Goal: Task Accomplishment & Management: Use online tool/utility

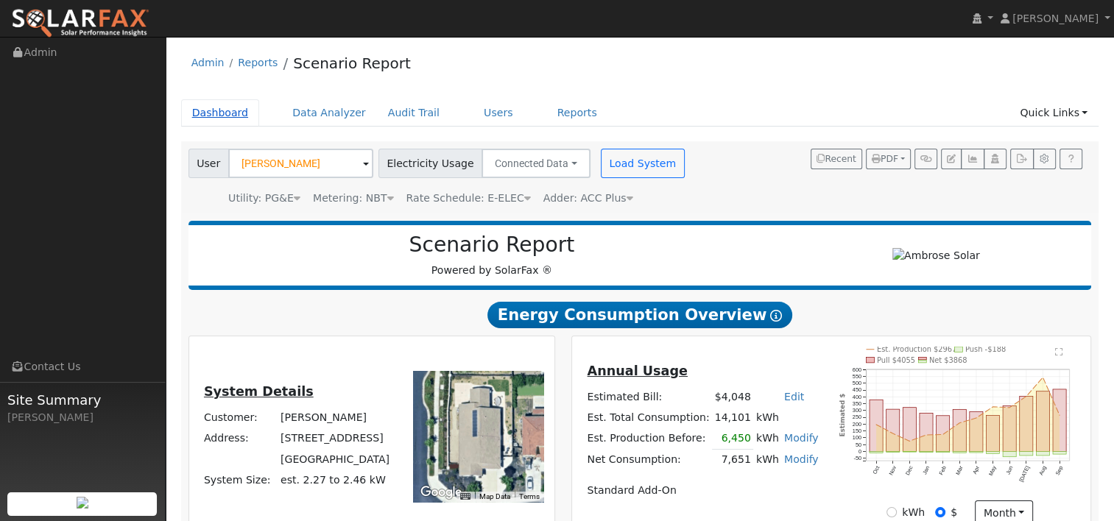
click at [203, 118] on link "Dashboard" at bounding box center [220, 112] width 79 height 27
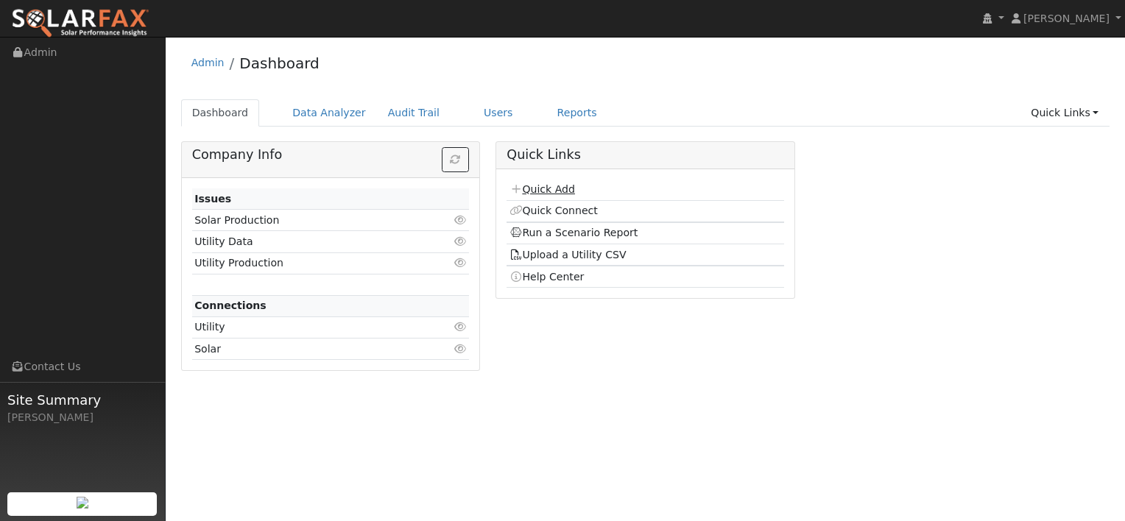
click at [544, 189] on link "Quick Add" at bounding box center [543, 189] width 66 height 12
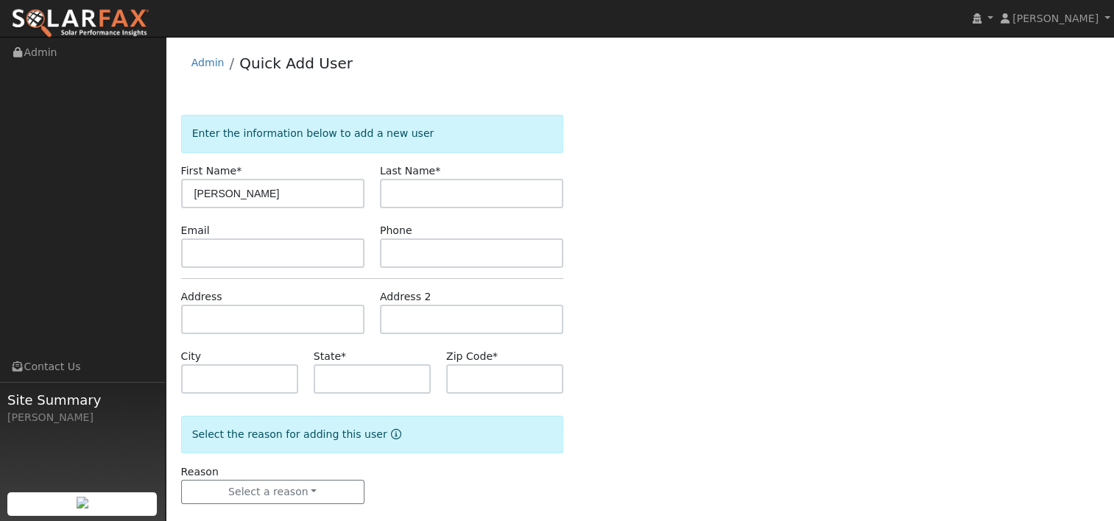
type input "[PERSON_NAME]"
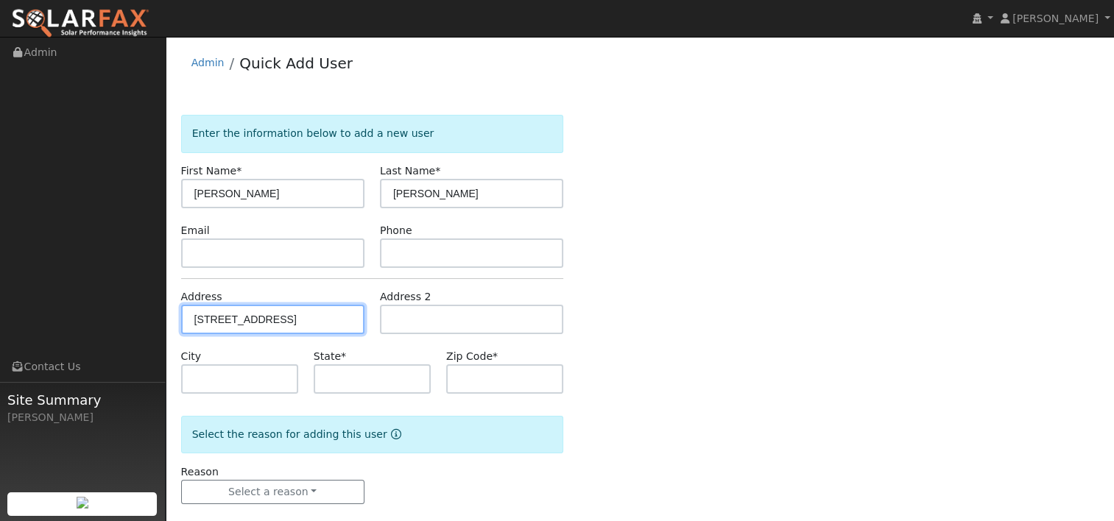
type input "760 South Pond Court"
type input "Lafayette"
type input "CA"
type input "94549"
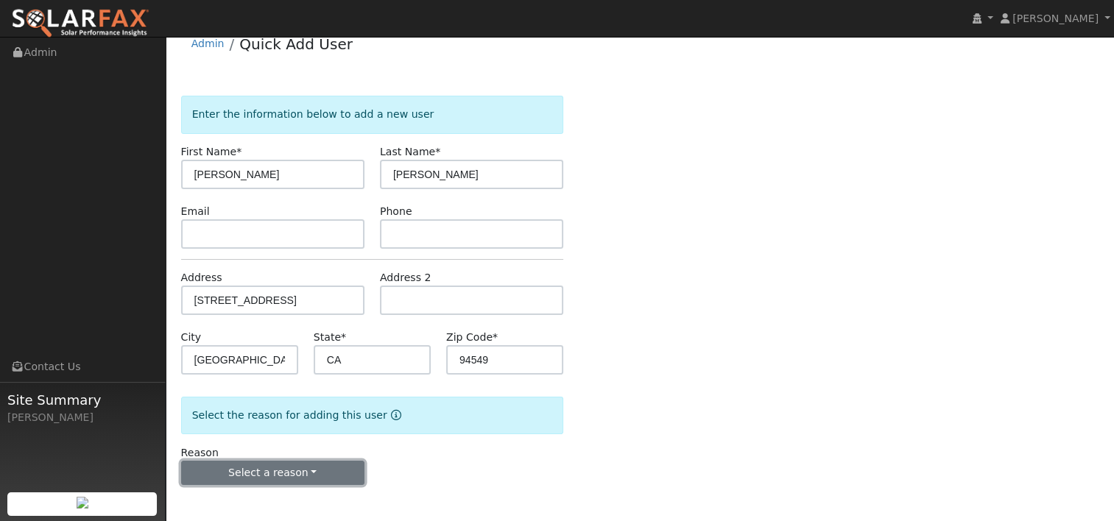
click at [289, 471] on button "Select a reason" at bounding box center [272, 473] width 183 height 25
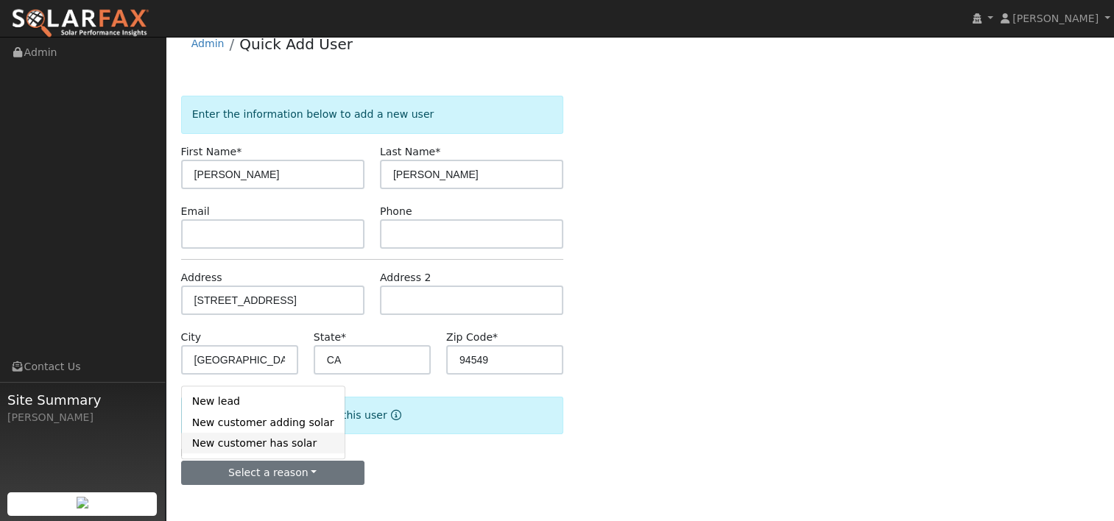
click at [250, 443] on link "New customer has solar" at bounding box center [263, 443] width 163 height 21
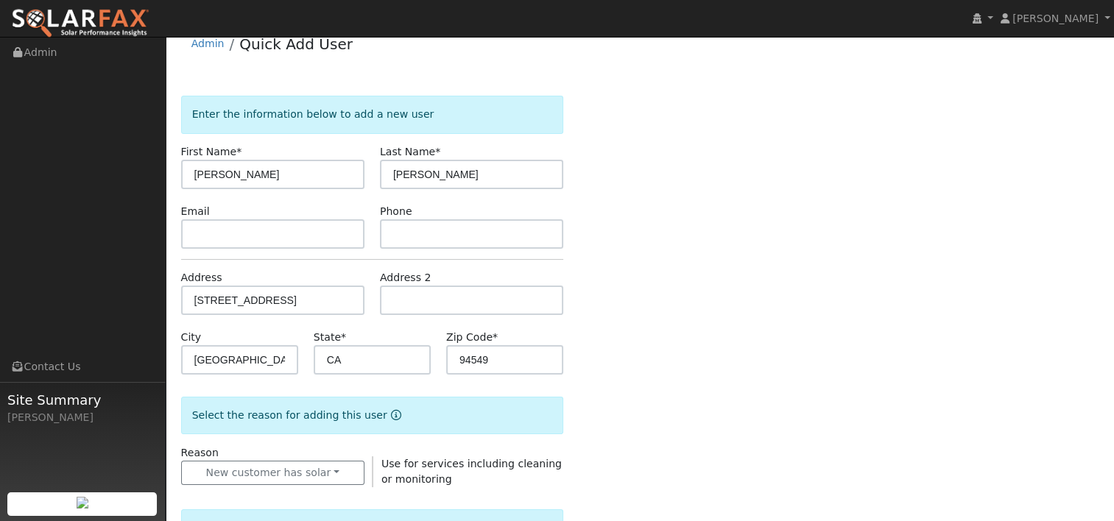
click at [647, 303] on div "Enter the information below to add a new user First Name * Marcia Last Name * R…" at bounding box center [640, 512] width 918 height 832
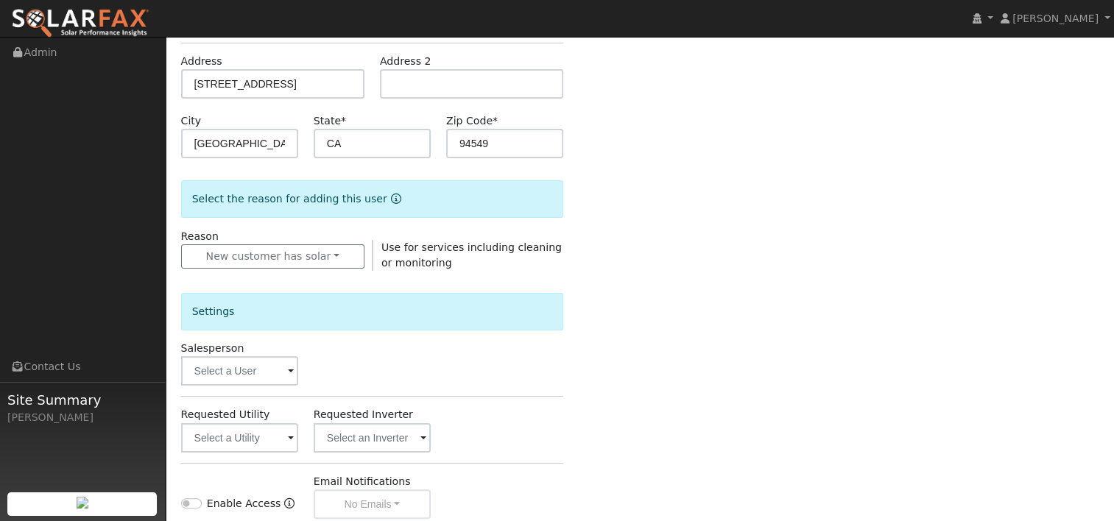
scroll to position [240, 0]
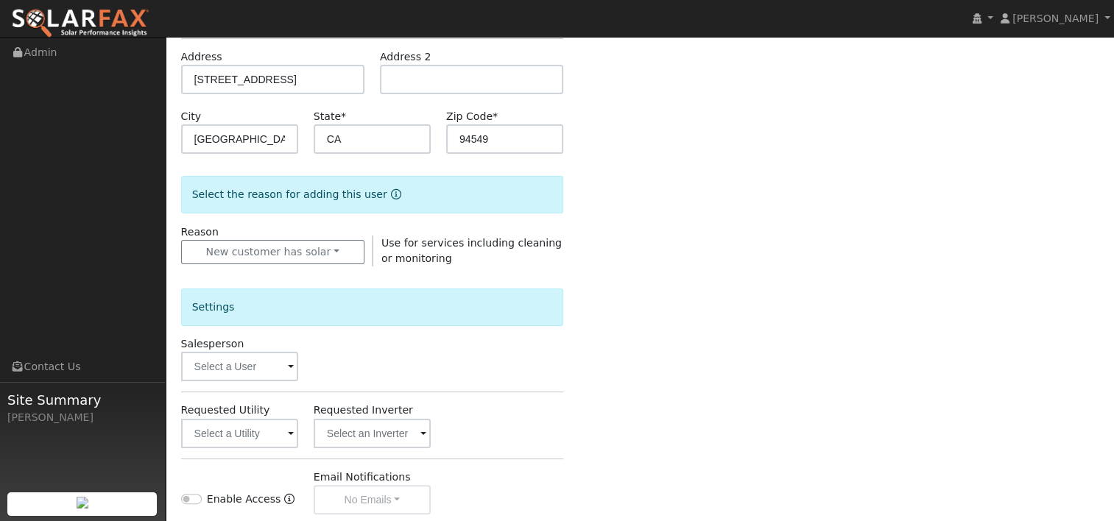
click at [289, 365] on span at bounding box center [291, 367] width 6 height 17
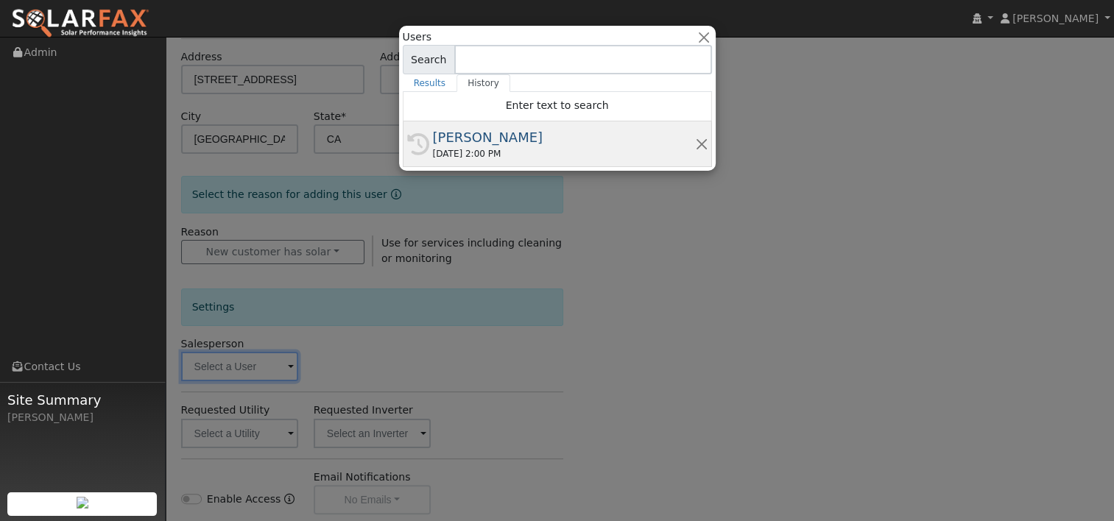
click at [468, 144] on div "[PERSON_NAME]" at bounding box center [564, 137] width 262 height 20
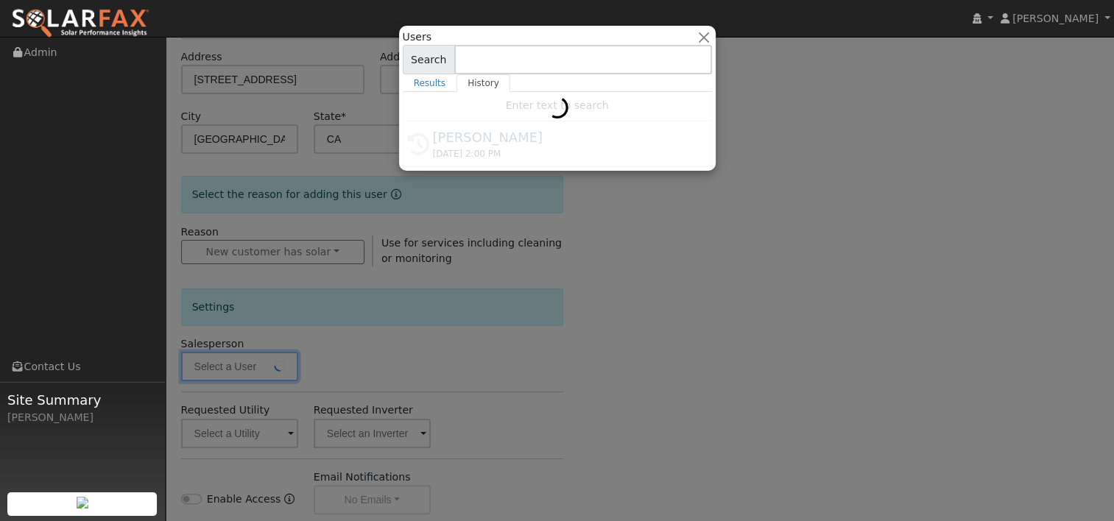
type input "[PERSON_NAME]"
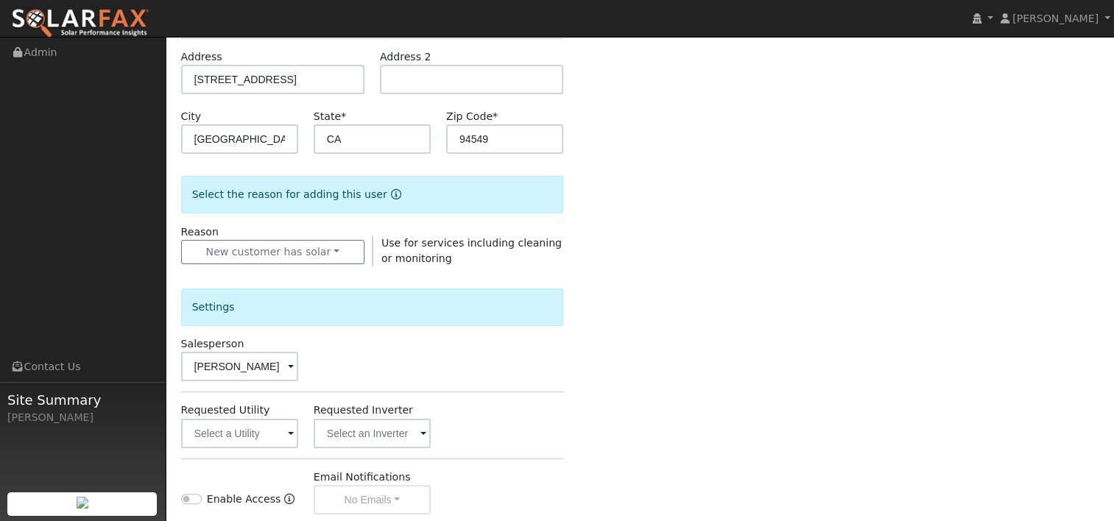
click at [589, 333] on div "Enter the information below to add a new user First Name * Marcia Last Name * R…" at bounding box center [640, 291] width 918 height 832
click at [288, 435] on span at bounding box center [291, 434] width 6 height 17
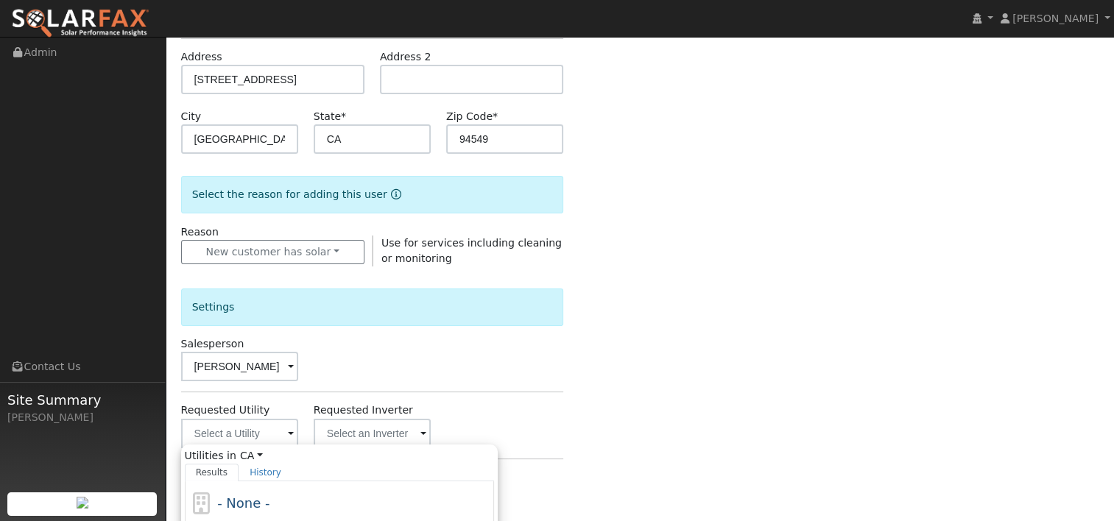
scroll to position [387, 0]
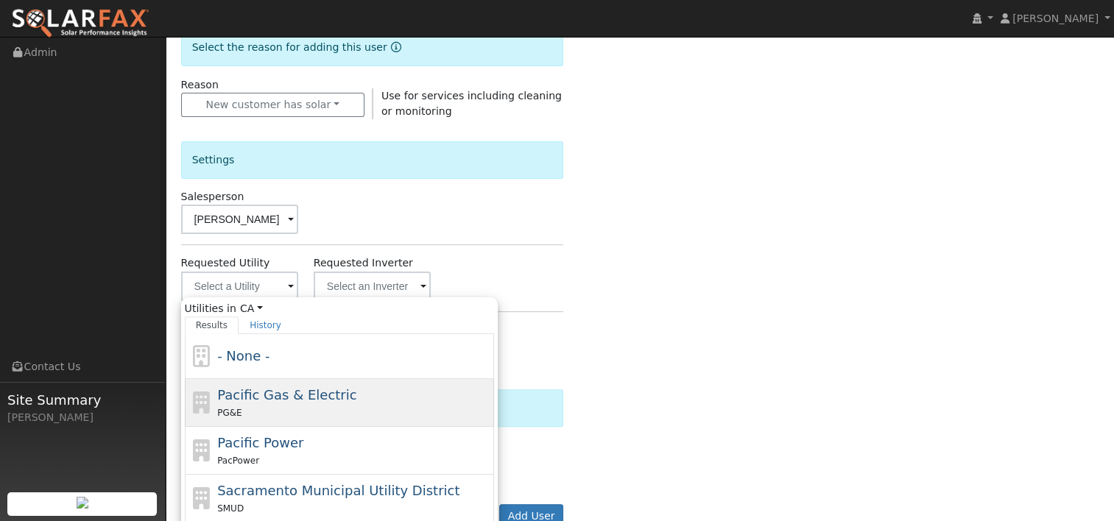
click at [314, 394] on span "Pacific Gas & Electric" at bounding box center [286, 394] width 139 height 15
type input "Pacific Gas & Electric"
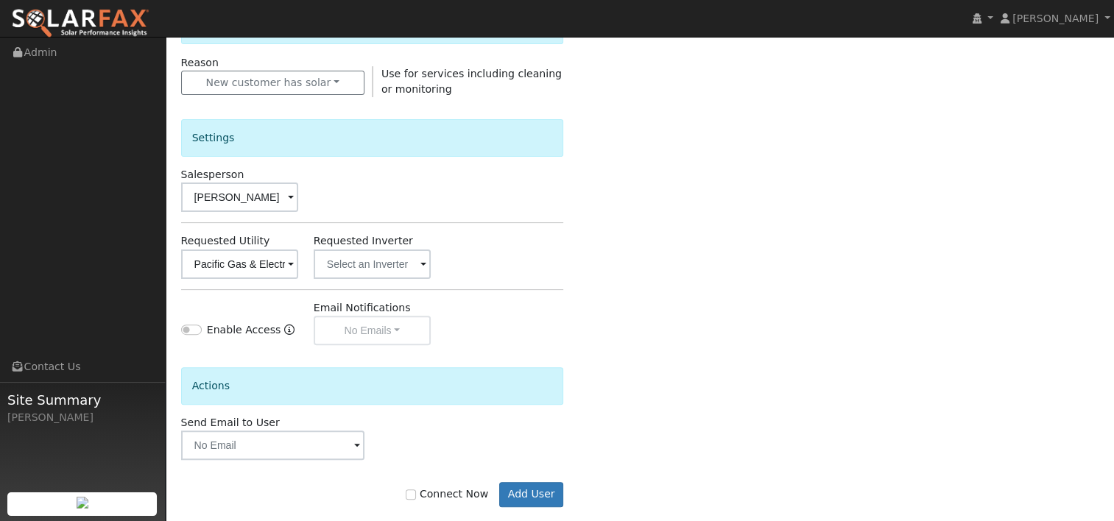
scroll to position [430, 0]
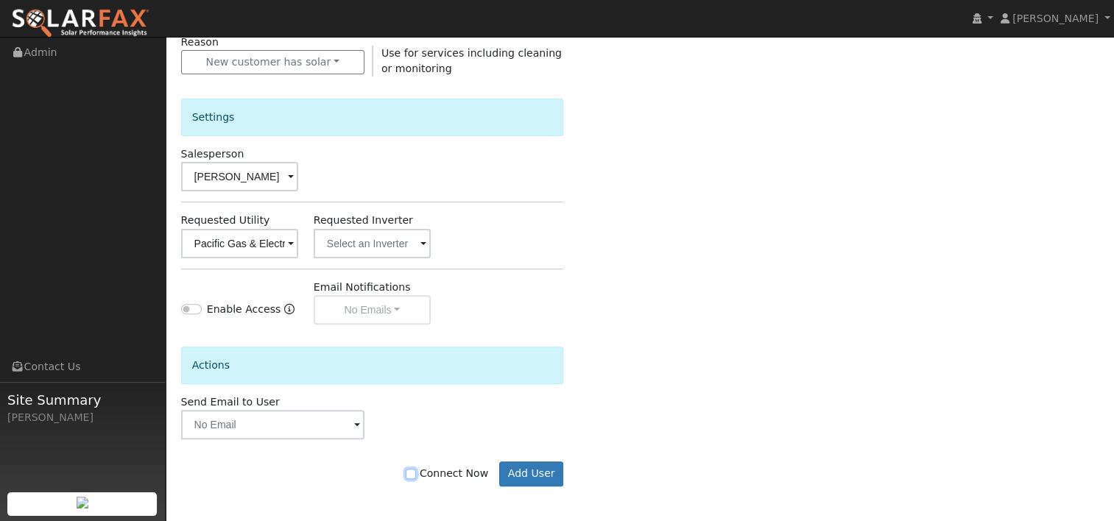
click at [416, 473] on input "Connect Now" at bounding box center [411, 474] width 10 height 10
checkbox input "true"
click at [534, 471] on button "Add User" at bounding box center [531, 474] width 64 height 25
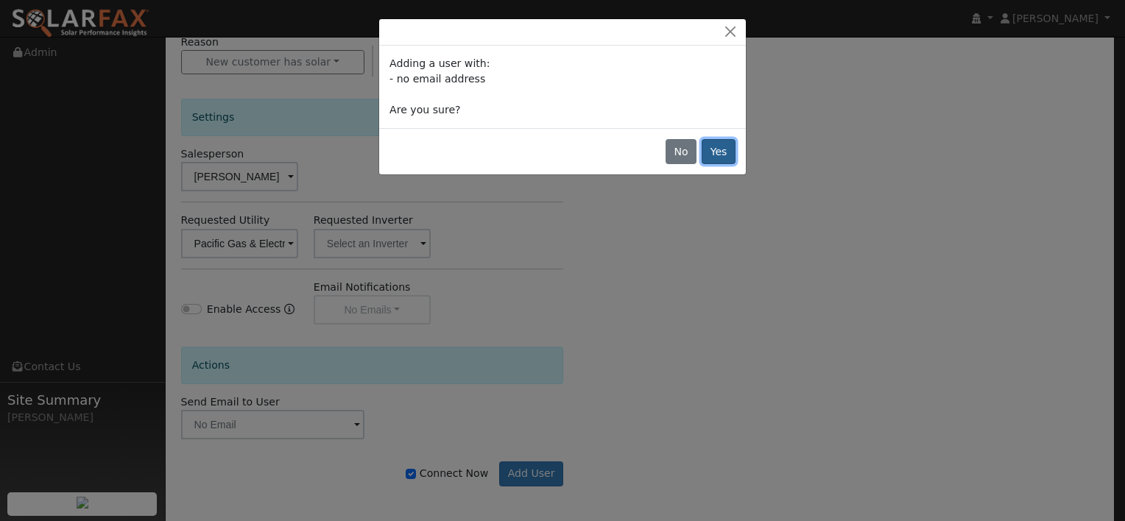
click at [725, 152] on button "Yes" at bounding box center [719, 151] width 34 height 25
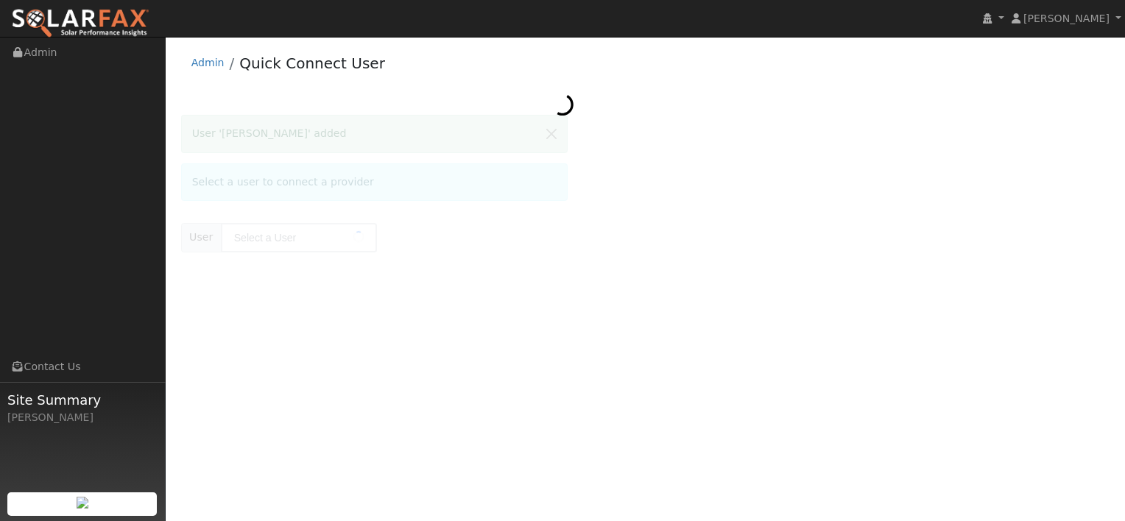
type input "Marcia Ribner"
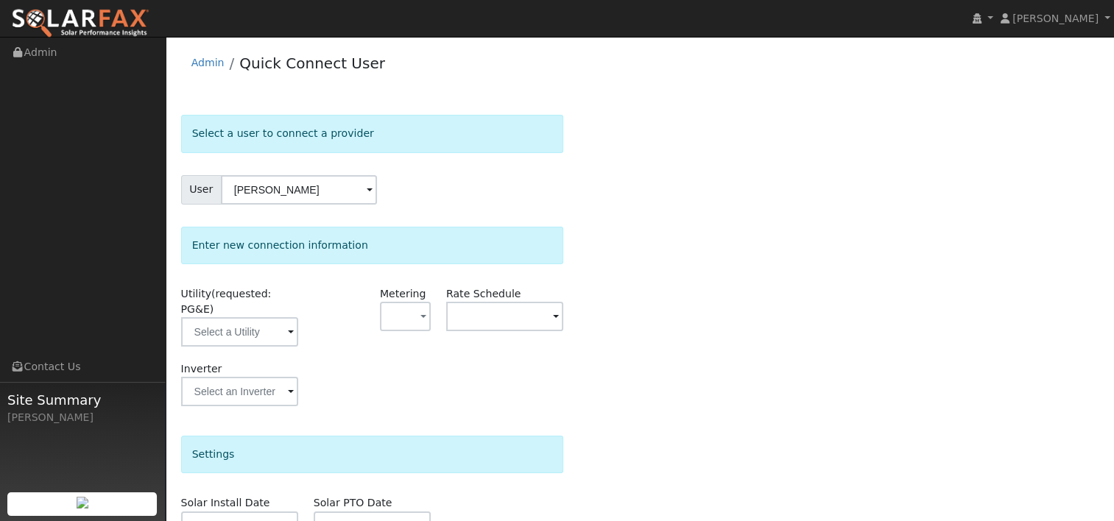
click at [289, 325] on span at bounding box center [291, 333] width 6 height 17
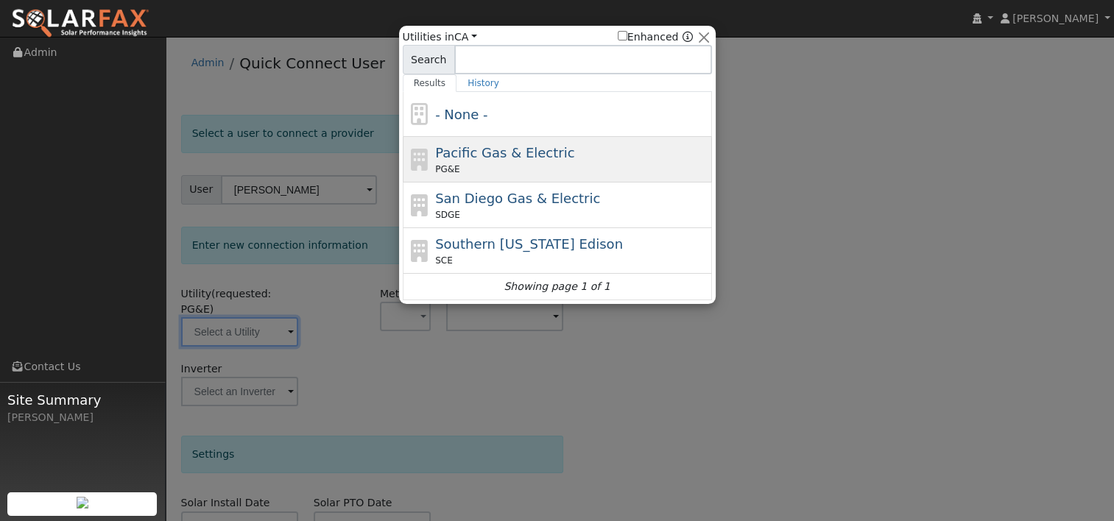
click at [477, 155] on span "Pacific Gas & Electric" at bounding box center [504, 152] width 139 height 15
type input "PG&E"
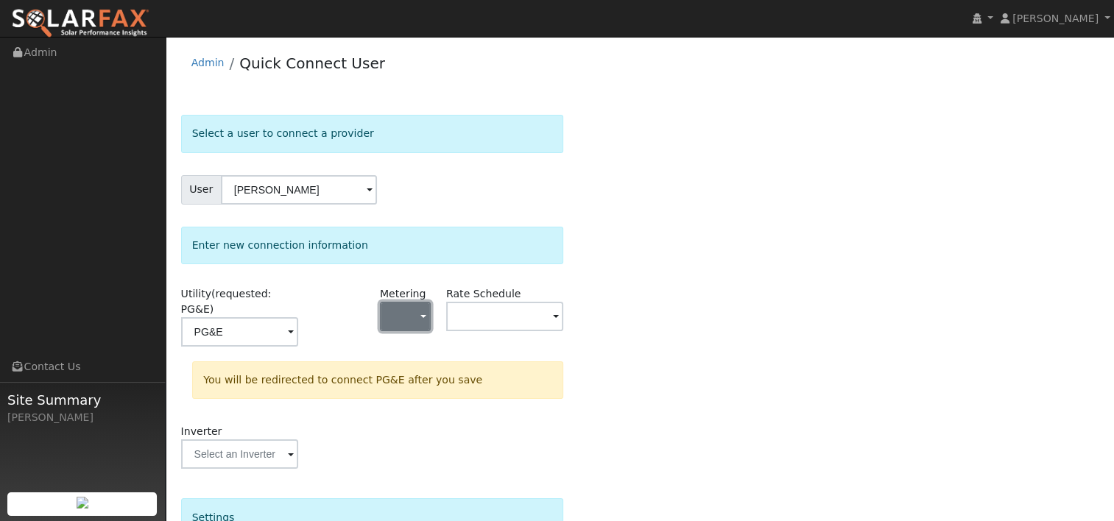
click at [417, 306] on button "button" at bounding box center [405, 316] width 51 height 29
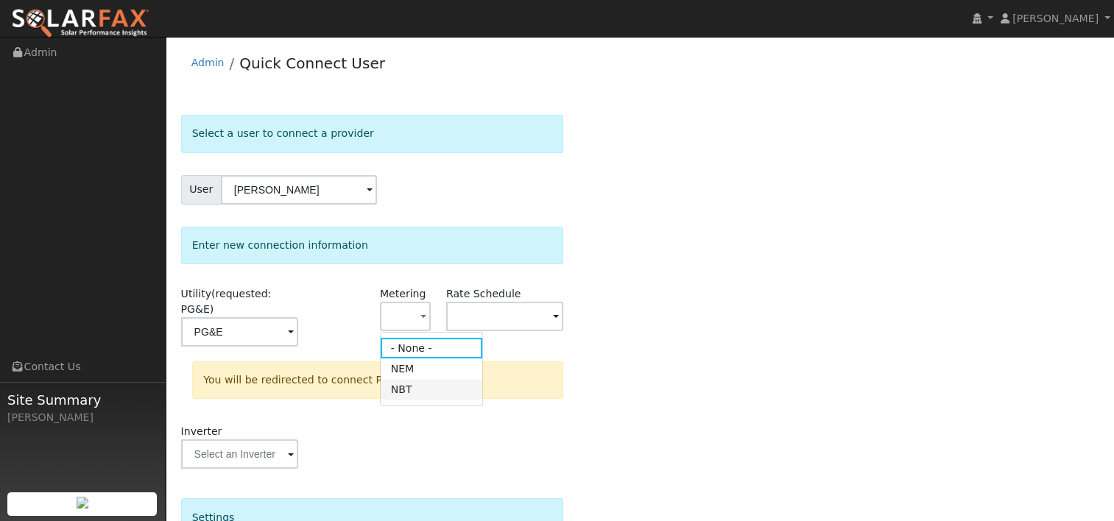
click at [418, 386] on link "NBT" at bounding box center [432, 390] width 102 height 21
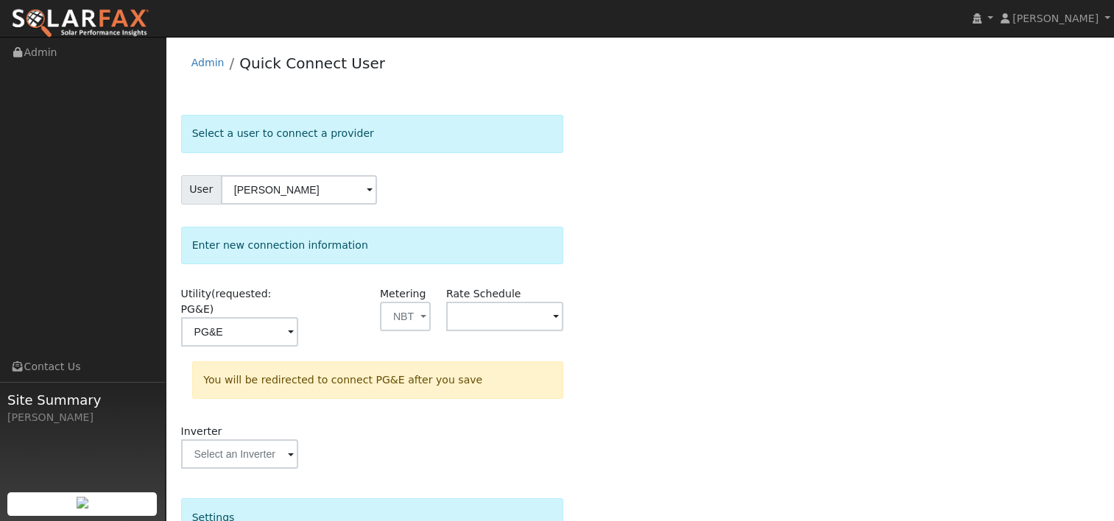
click at [553, 315] on span at bounding box center [556, 317] width 6 height 17
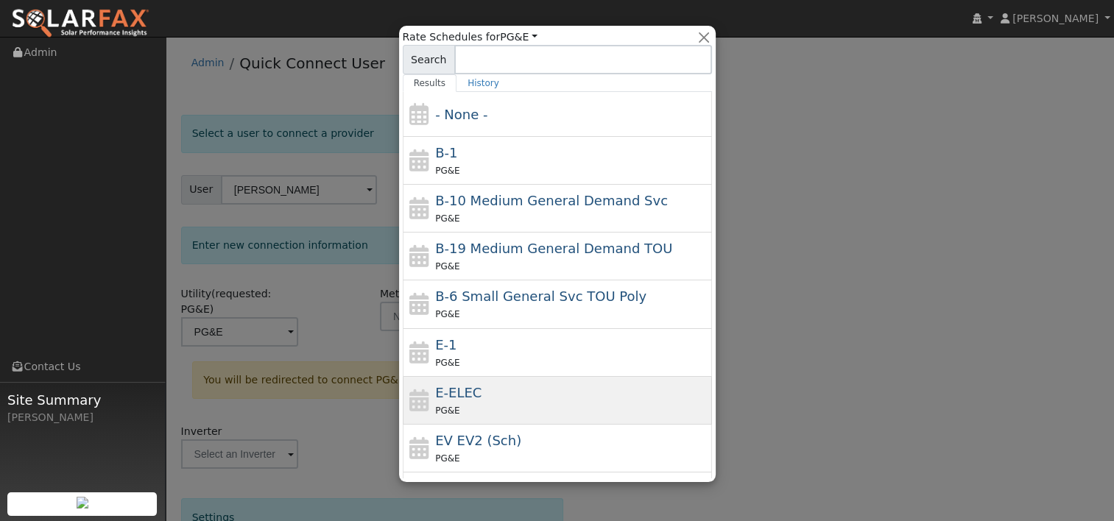
click at [490, 388] on div "E-ELEC PG&E" at bounding box center [571, 400] width 273 height 35
type input "E-ELEC"
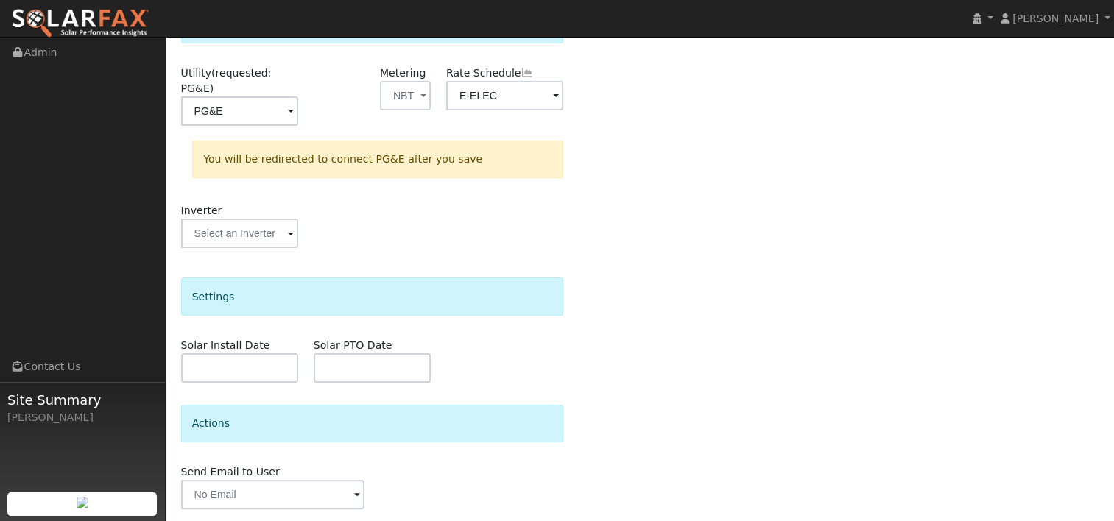
scroll to position [253, 0]
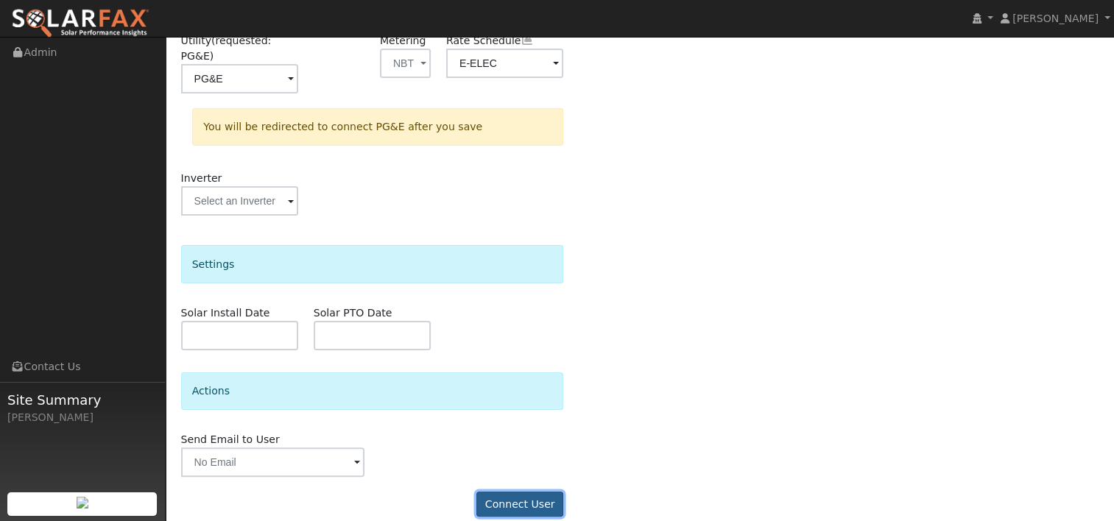
click at [525, 492] on button "Connect User" at bounding box center [520, 504] width 87 height 25
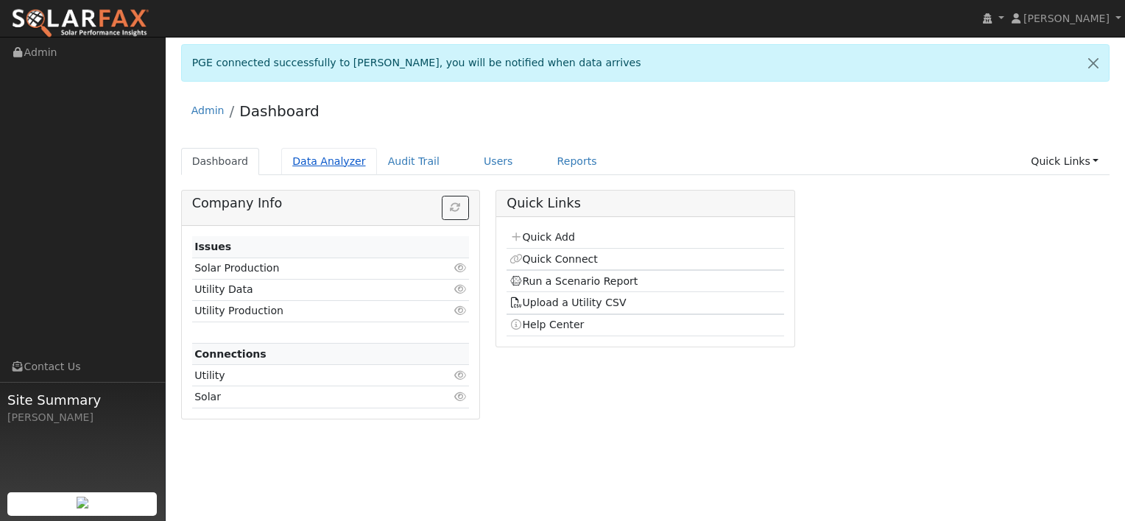
click at [327, 166] on link "Data Analyzer" at bounding box center [329, 161] width 96 height 27
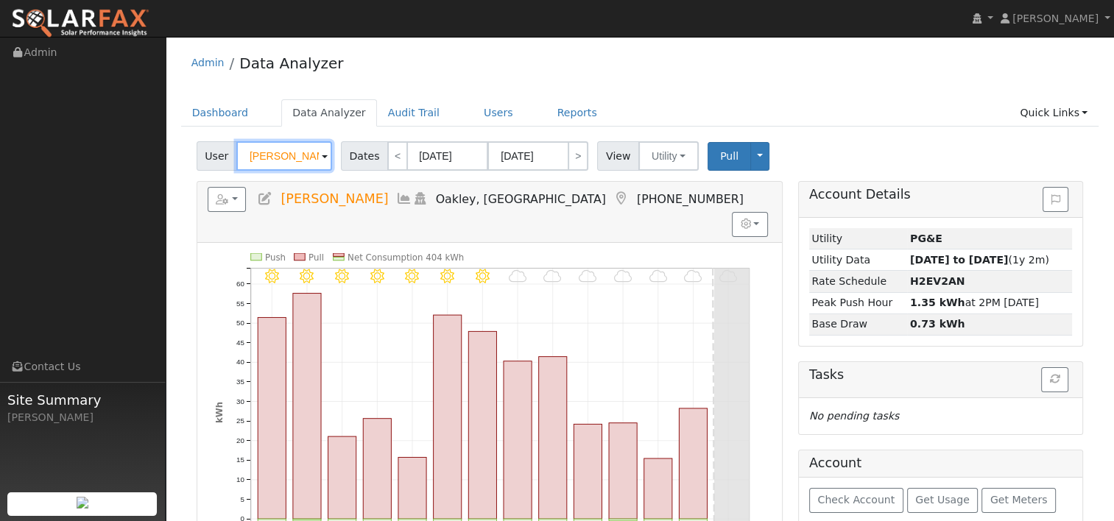
drag, startPoint x: 304, startPoint y: 158, endPoint x: 205, endPoint y: 151, distance: 99.6
click at [205, 151] on div "User [PERSON_NAME]" at bounding box center [266, 155] width 139 height 29
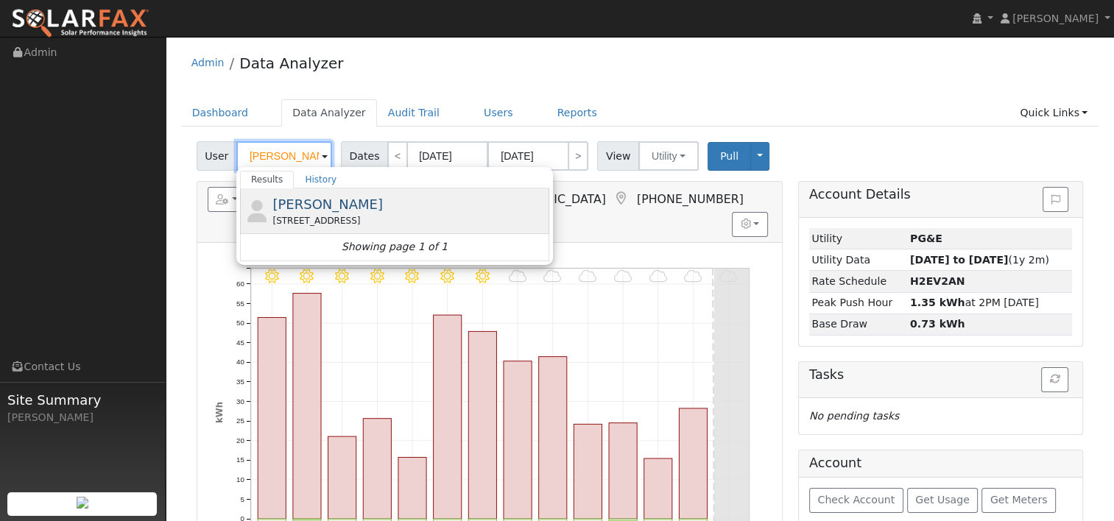
type input "[PERSON_NAME]"
click at [315, 207] on span "[PERSON_NAME]" at bounding box center [328, 204] width 110 height 15
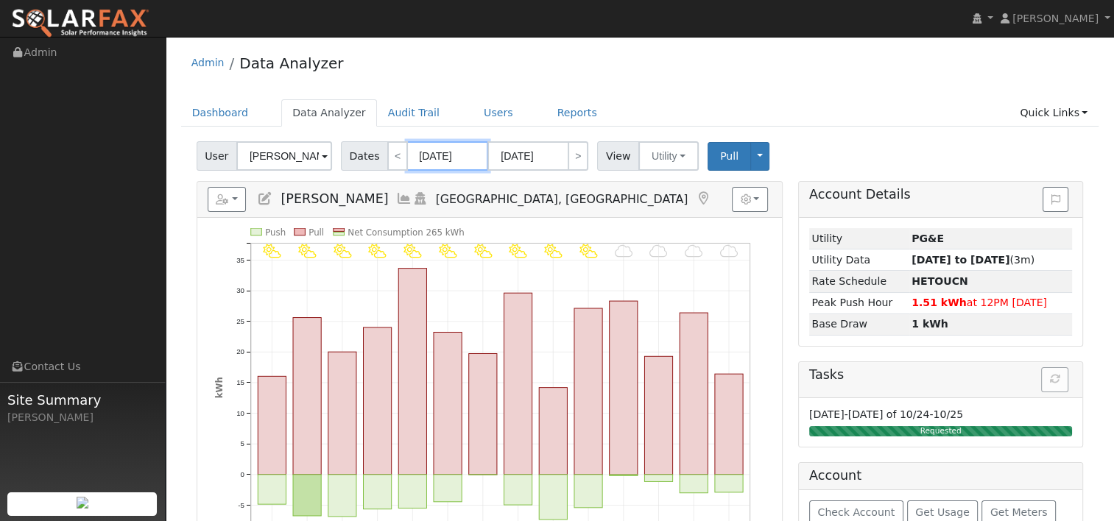
click at [422, 161] on input "[DATE]" at bounding box center [447, 155] width 81 height 29
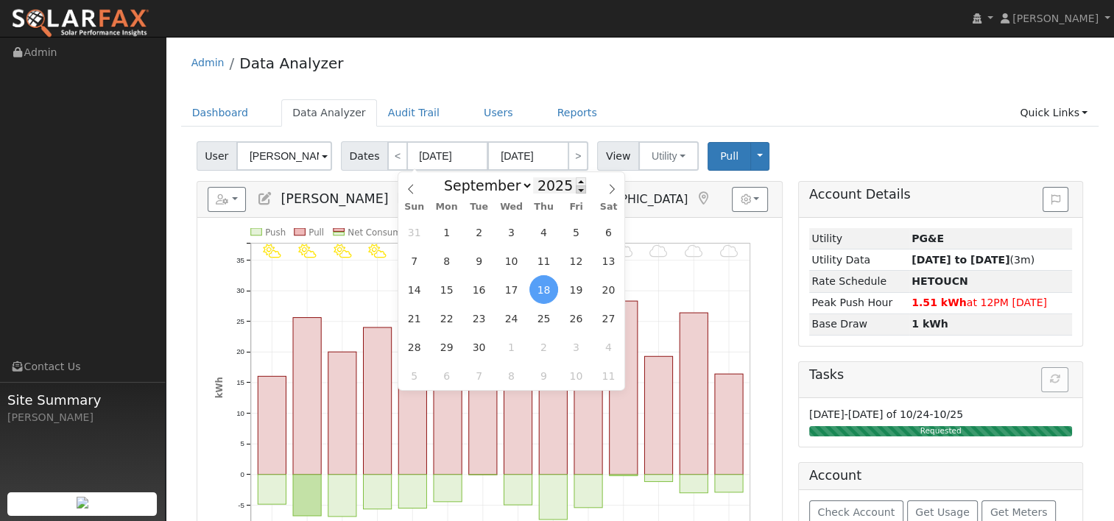
click at [576, 192] on span at bounding box center [581, 190] width 10 height 8
type input "2024"
click at [614, 189] on icon at bounding box center [612, 189] width 10 height 10
select select "9"
click at [474, 235] on span "1" at bounding box center [479, 232] width 29 height 29
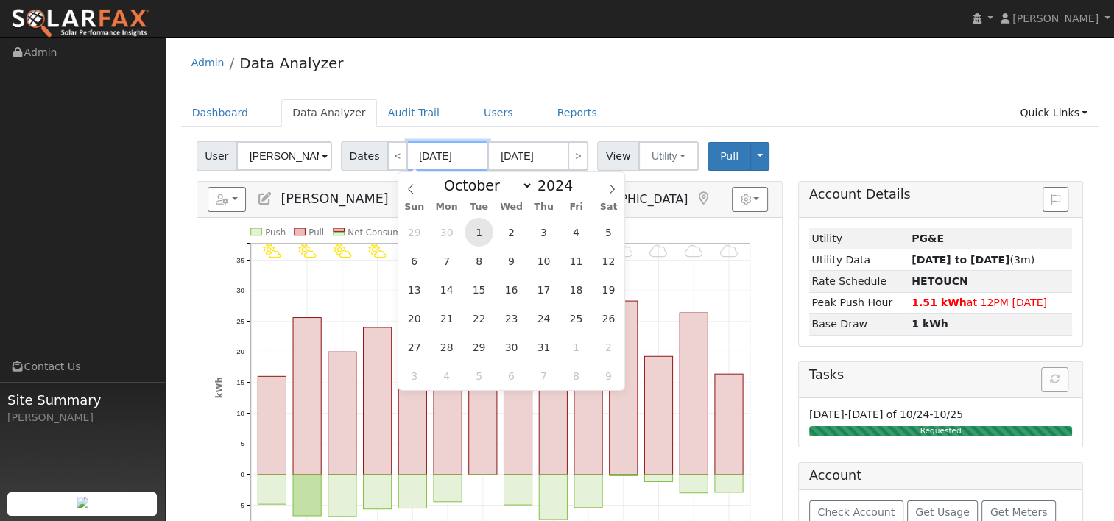
type input "10/01/2024"
type input "10/31/2024"
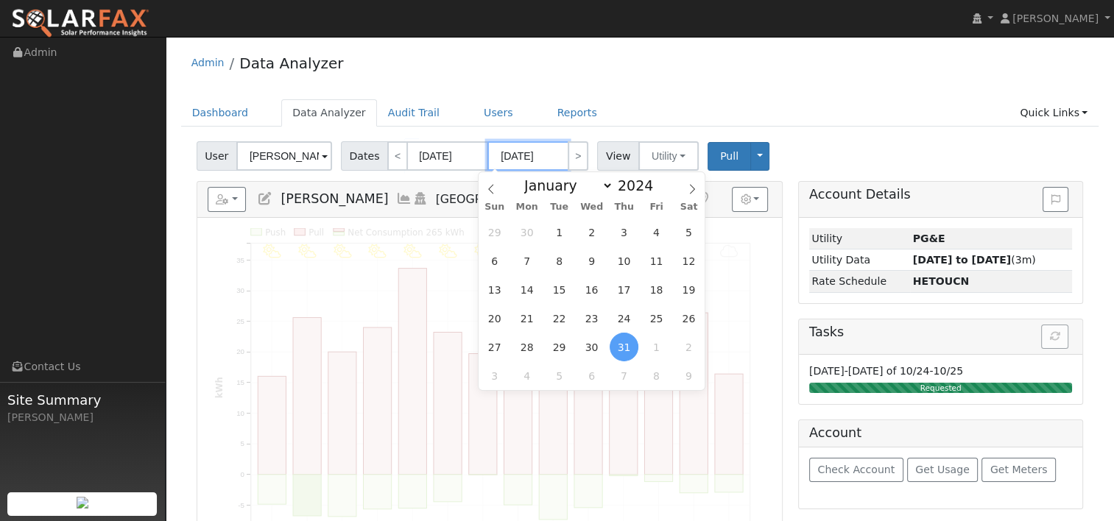
click at [515, 161] on input "10/31/2024" at bounding box center [528, 155] width 81 height 29
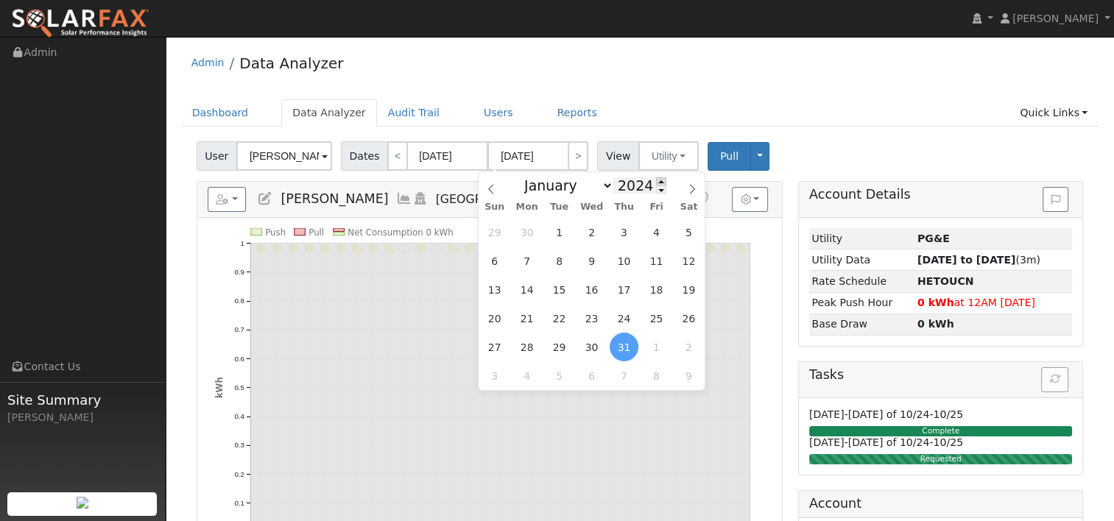
click at [656, 181] on span at bounding box center [661, 181] width 10 height 8
type input "2025"
click at [491, 188] on icon at bounding box center [490, 189] width 5 height 10
select select "8"
click at [552, 345] on span "30" at bounding box center [559, 347] width 29 height 29
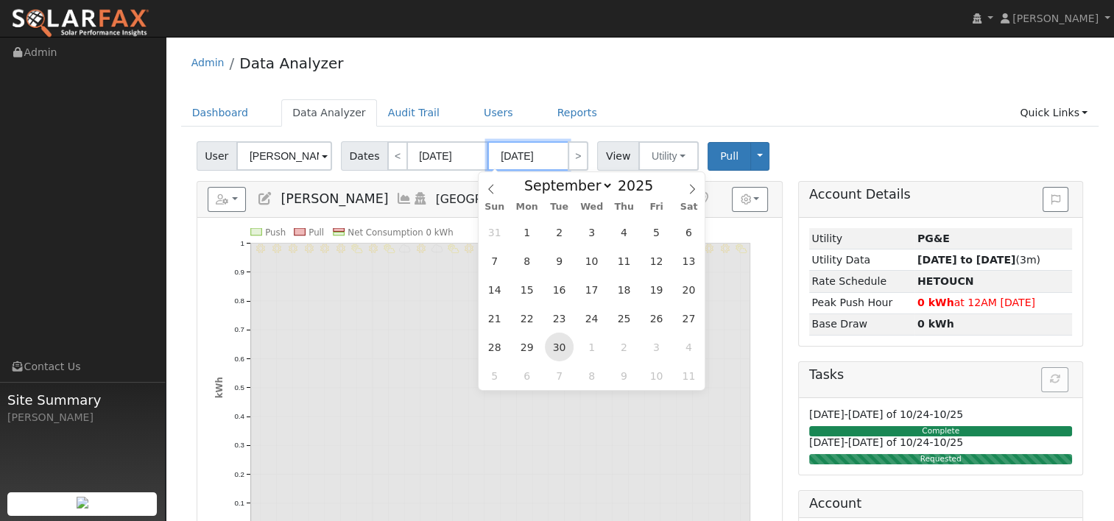
type input "[DATE]"
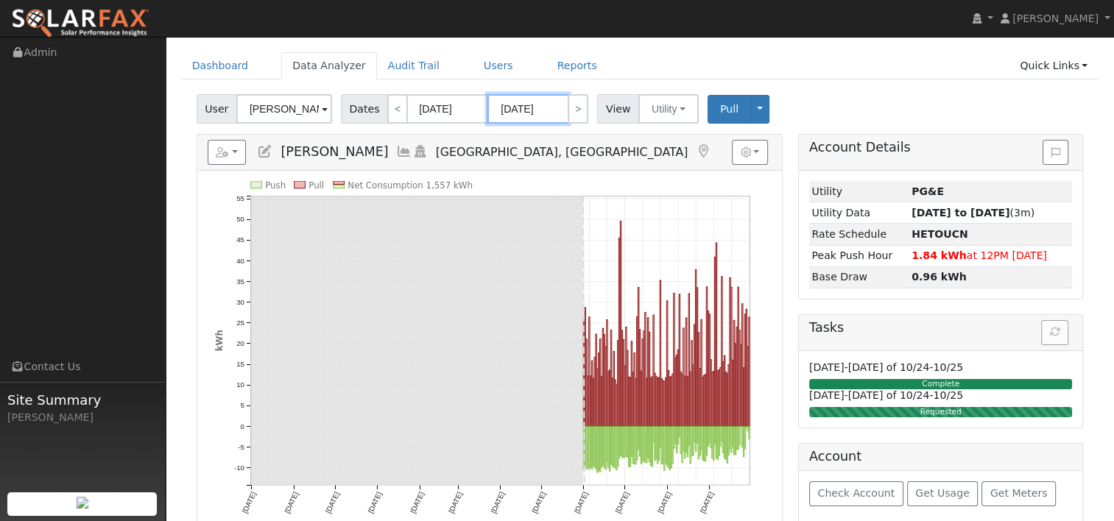
scroll to position [74, 0]
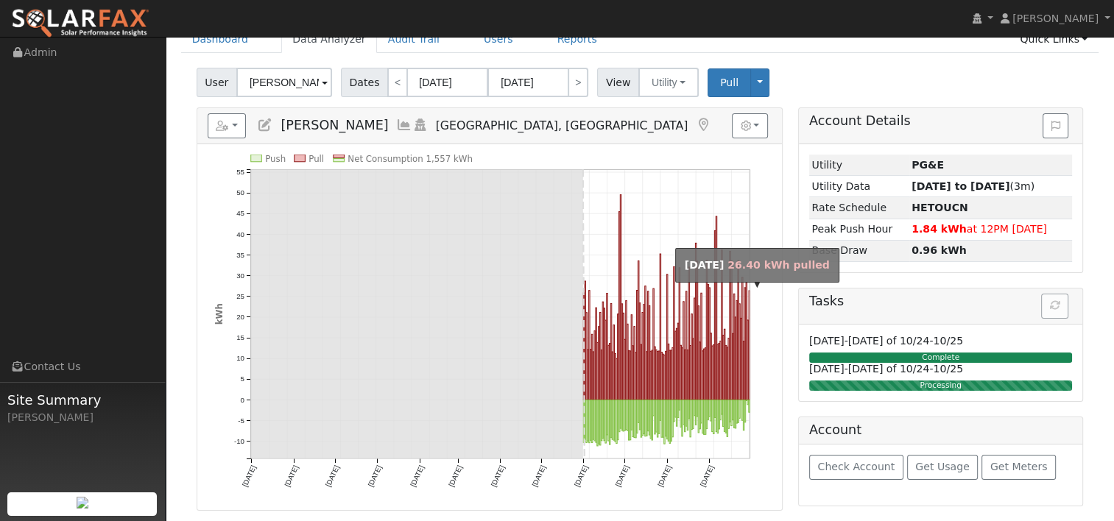
click at [748, 305] on rect "onclick=""" at bounding box center [748, 345] width 1 height 109
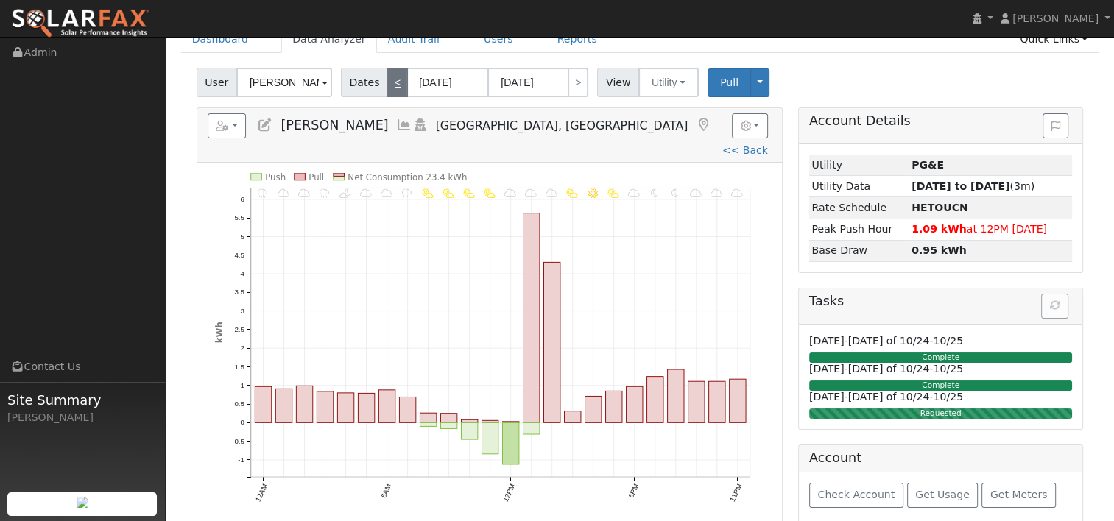
click at [388, 81] on link "<" at bounding box center [397, 82] width 21 height 29
type input "[DATE]"
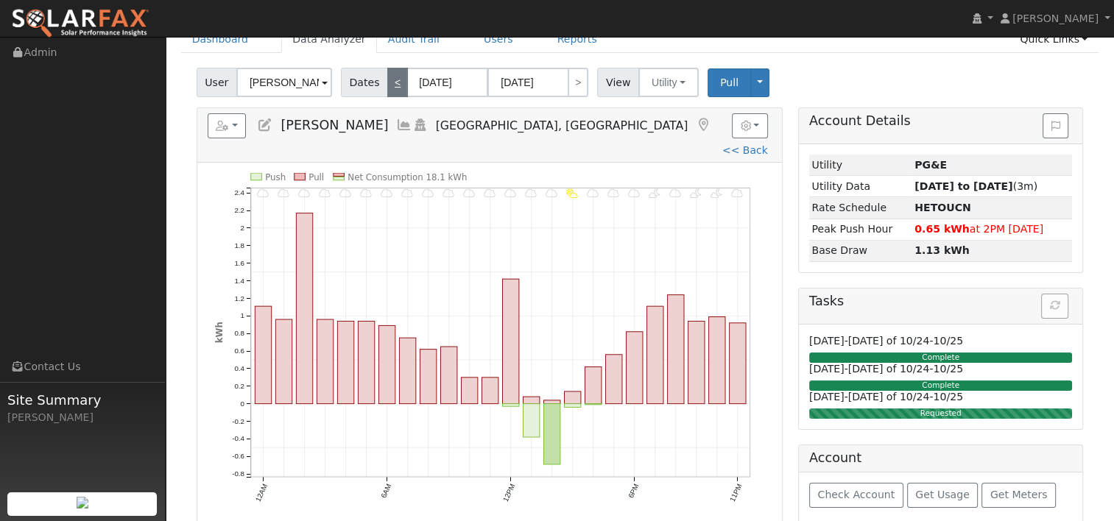
click at [388, 81] on link "<" at bounding box center [397, 82] width 21 height 29
type input "[DATE]"
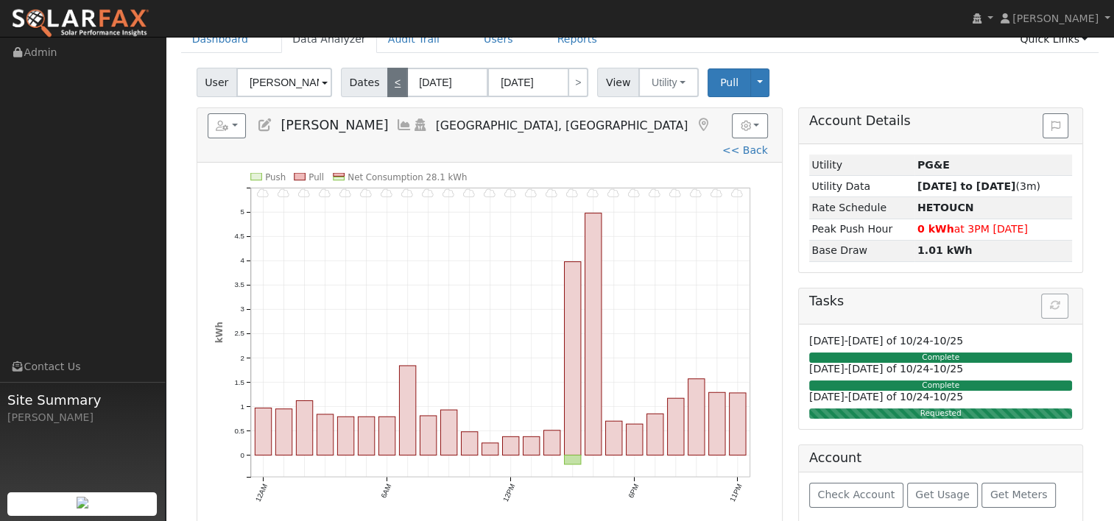
click at [388, 81] on link "<" at bounding box center [397, 82] width 21 height 29
type input "[DATE]"
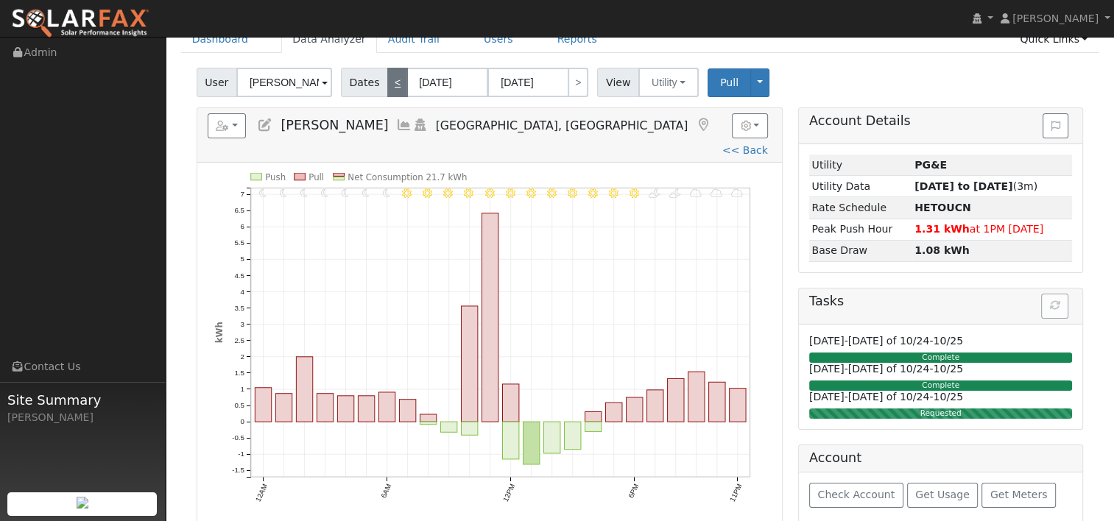
click at [388, 81] on link "<" at bounding box center [397, 82] width 21 height 29
type input "[DATE]"
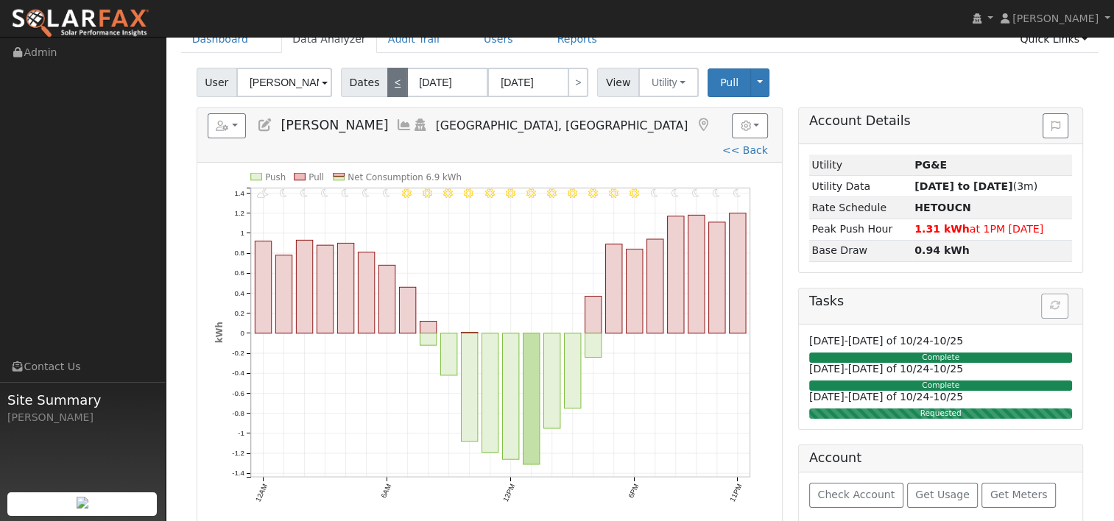
click at [388, 81] on link "<" at bounding box center [397, 82] width 21 height 29
type input "[DATE]"
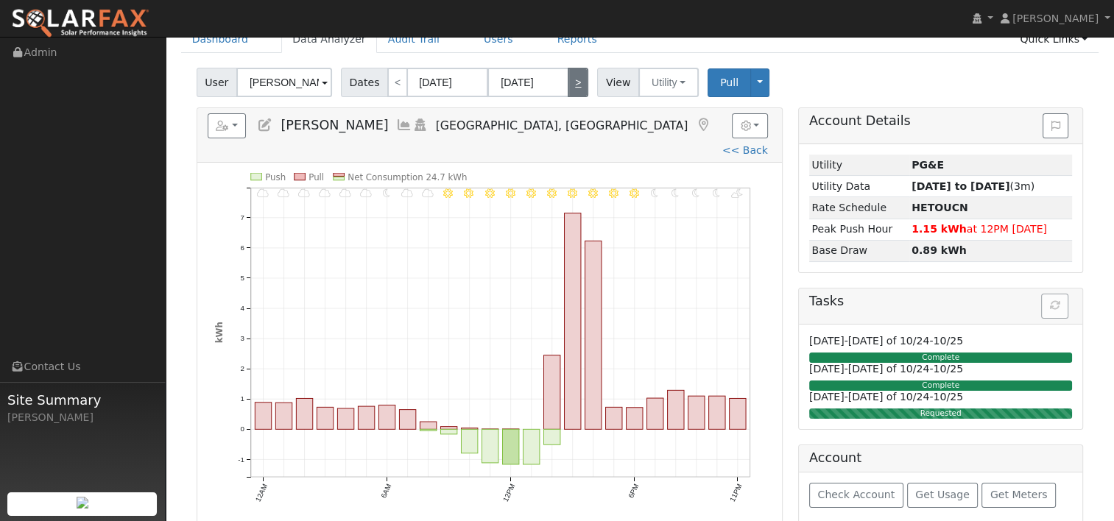
click at [572, 84] on link ">" at bounding box center [578, 82] width 21 height 29
type input "[DATE]"
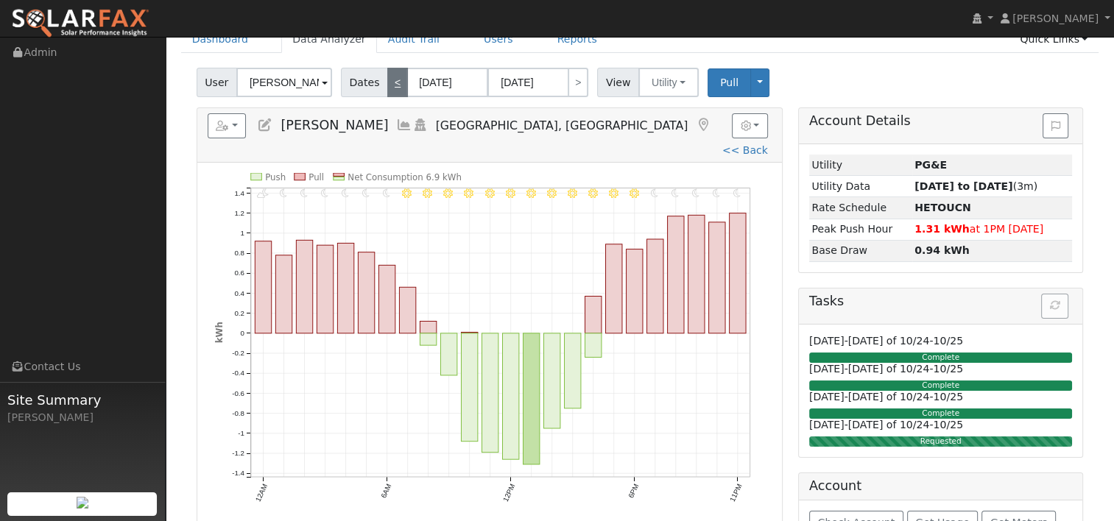
click at [389, 77] on link "<" at bounding box center [397, 82] width 21 height 29
type input "[DATE]"
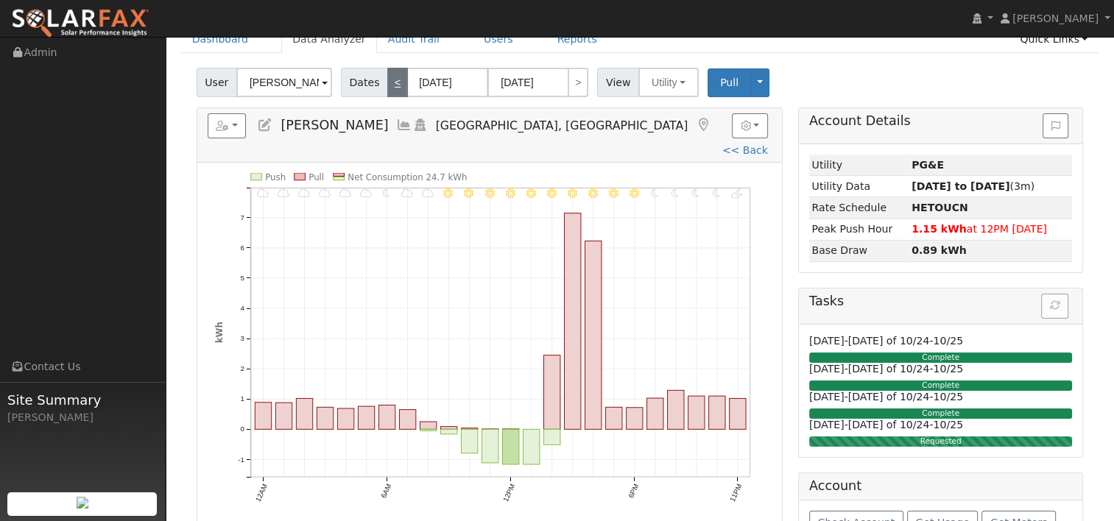
click at [389, 77] on link "<" at bounding box center [397, 82] width 21 height 29
type input "[DATE]"
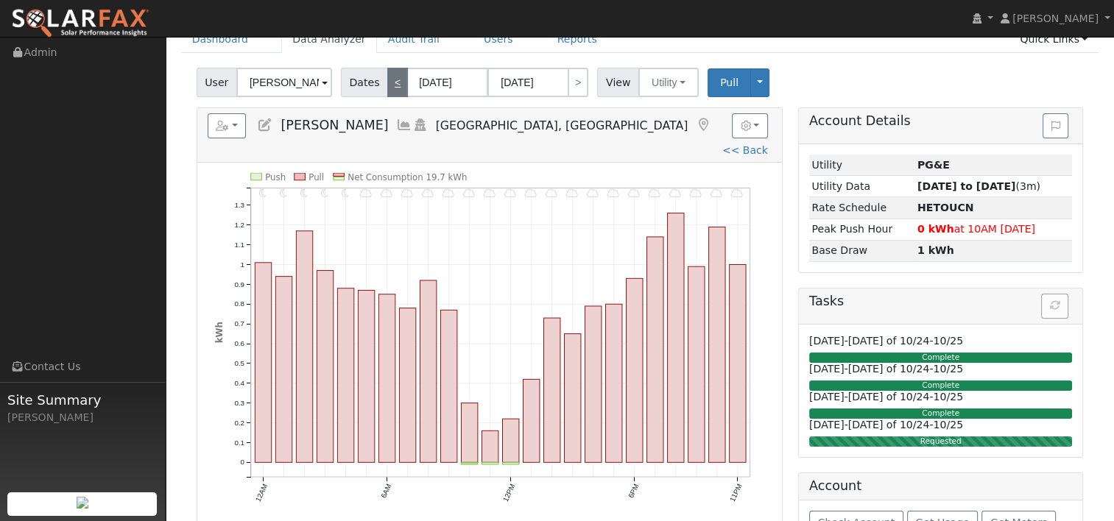
click at [389, 77] on link "<" at bounding box center [397, 82] width 21 height 29
type input "[DATE]"
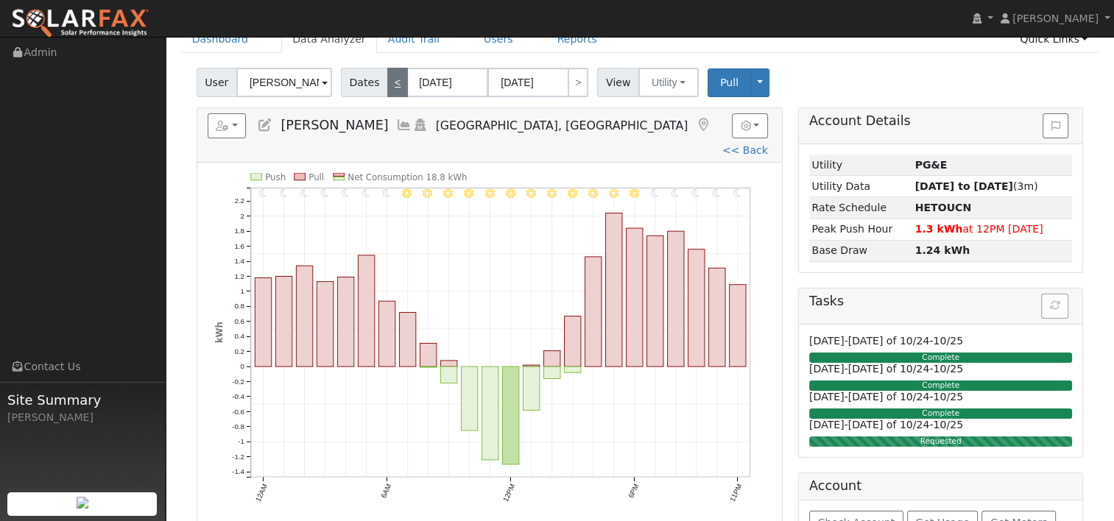
click at [389, 77] on link "<" at bounding box center [397, 82] width 21 height 29
type input "[DATE]"
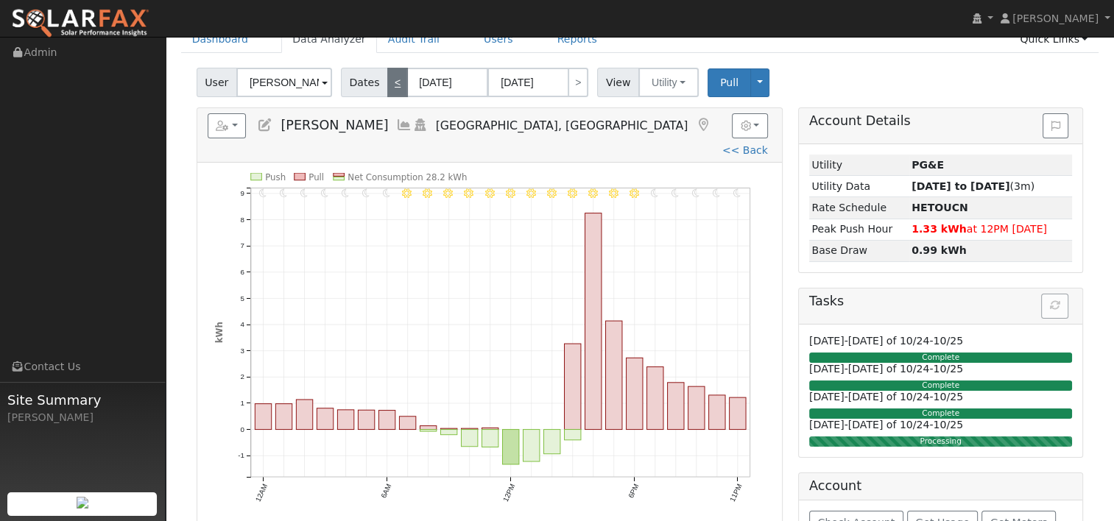
click at [389, 77] on link "<" at bounding box center [397, 82] width 21 height 29
type input "09/21/2025"
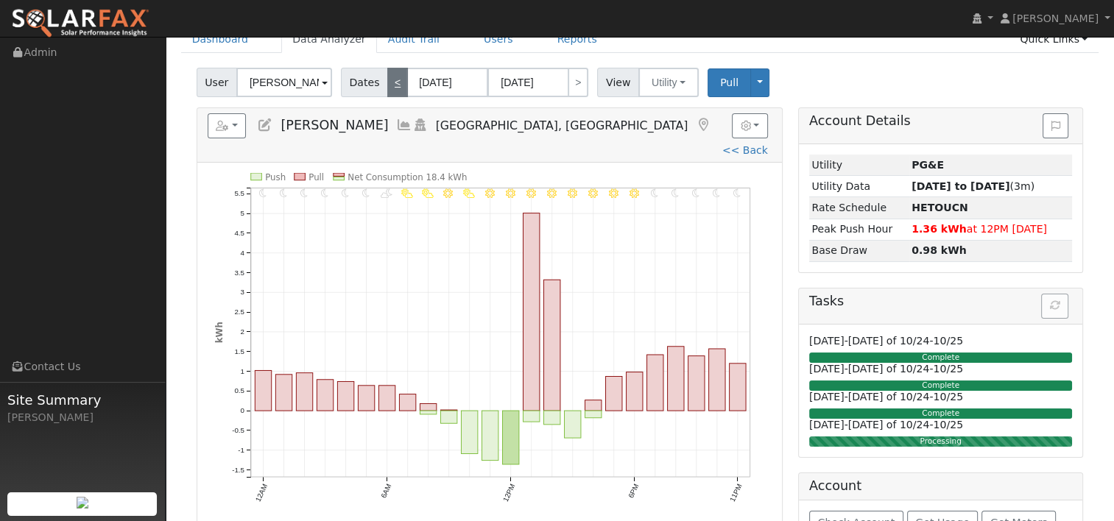
click at [389, 77] on link "<" at bounding box center [397, 82] width 21 height 29
type input "[DATE]"
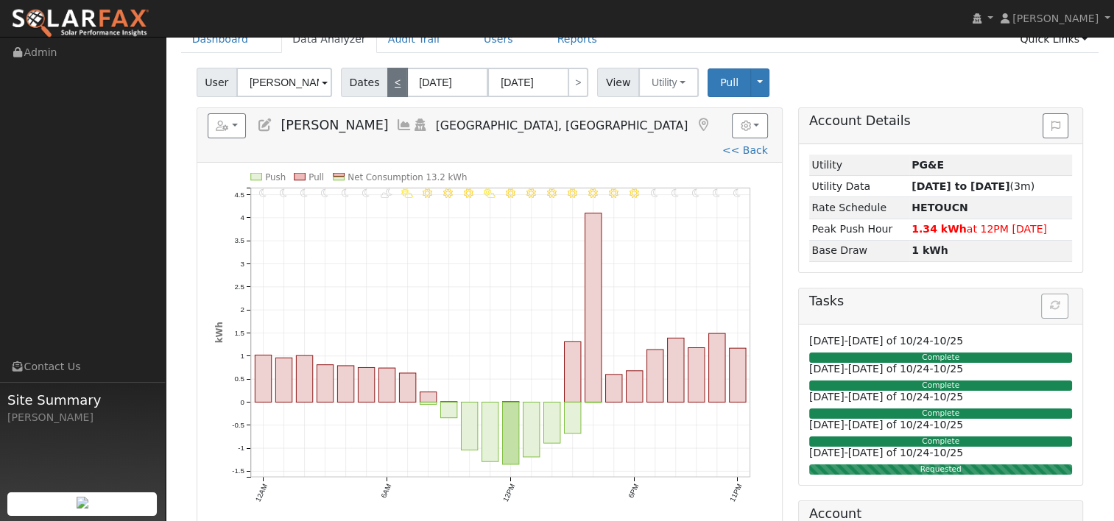
click at [389, 77] on link "<" at bounding box center [397, 82] width 21 height 29
type input "[DATE]"
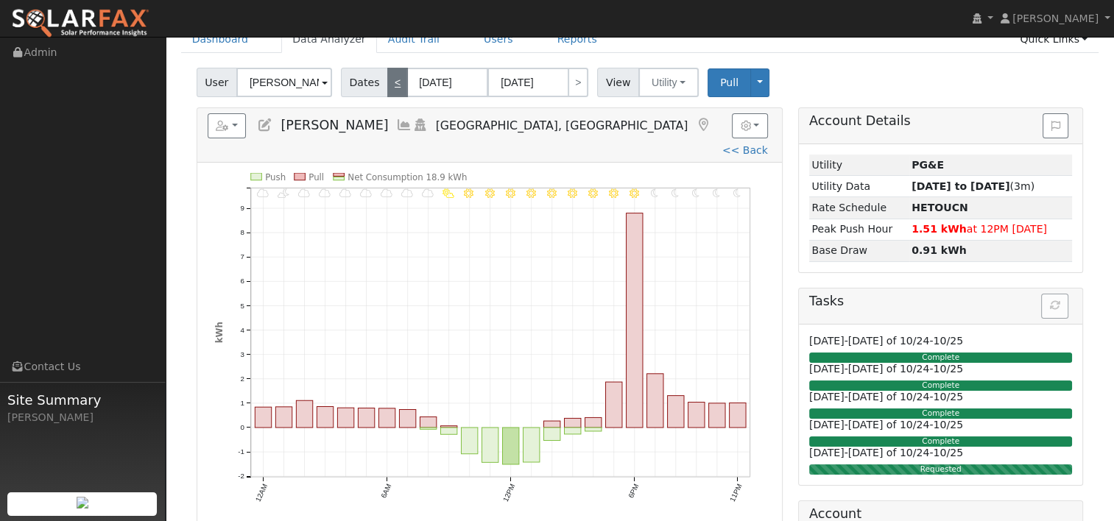
click at [389, 77] on link "<" at bounding box center [397, 82] width 21 height 29
type input "[DATE]"
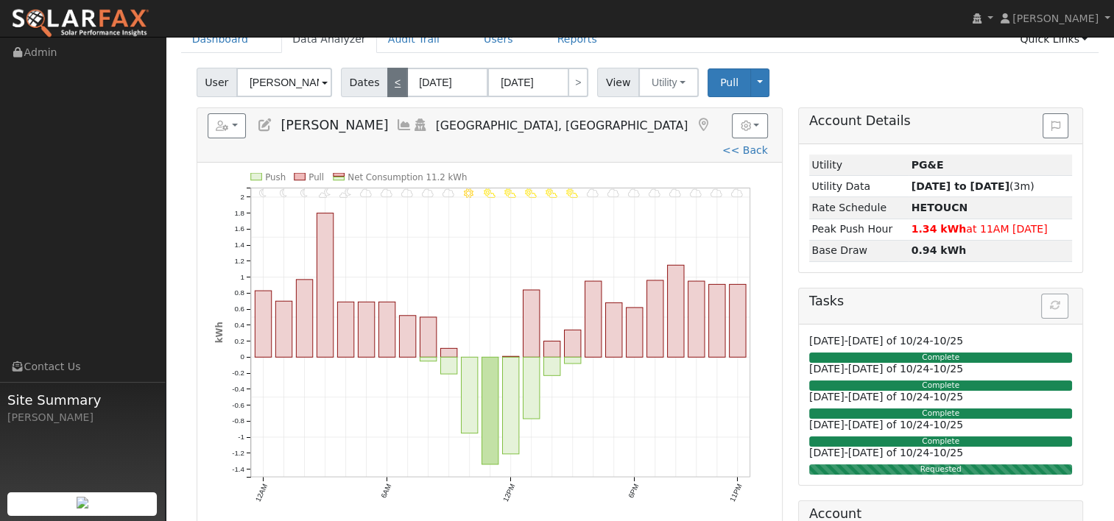
click at [389, 77] on link "<" at bounding box center [397, 82] width 21 height 29
type input "[DATE]"
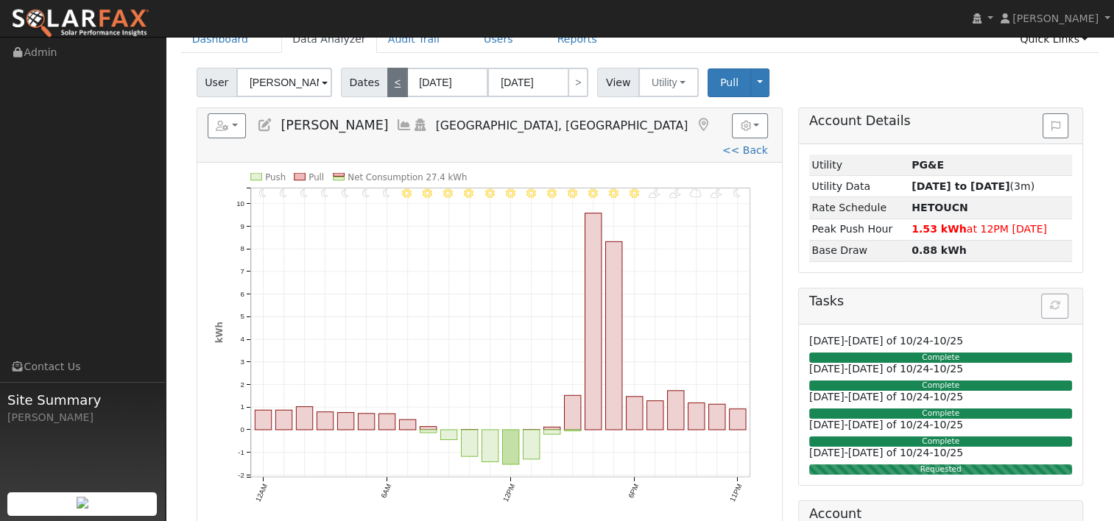
click at [389, 77] on link "<" at bounding box center [397, 82] width 21 height 29
type input "[DATE]"
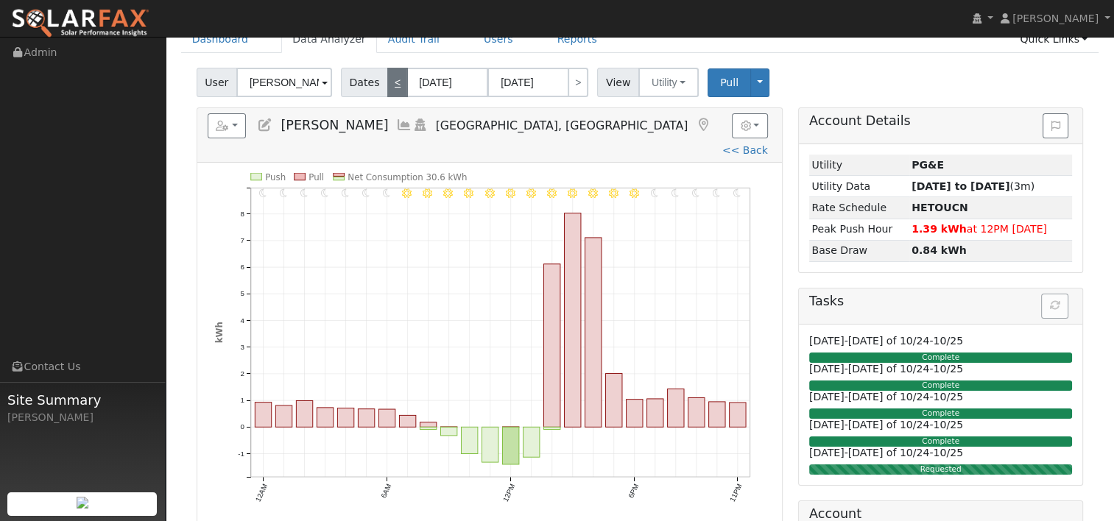
click at [389, 77] on link "<" at bounding box center [397, 82] width 21 height 29
type input "[DATE]"
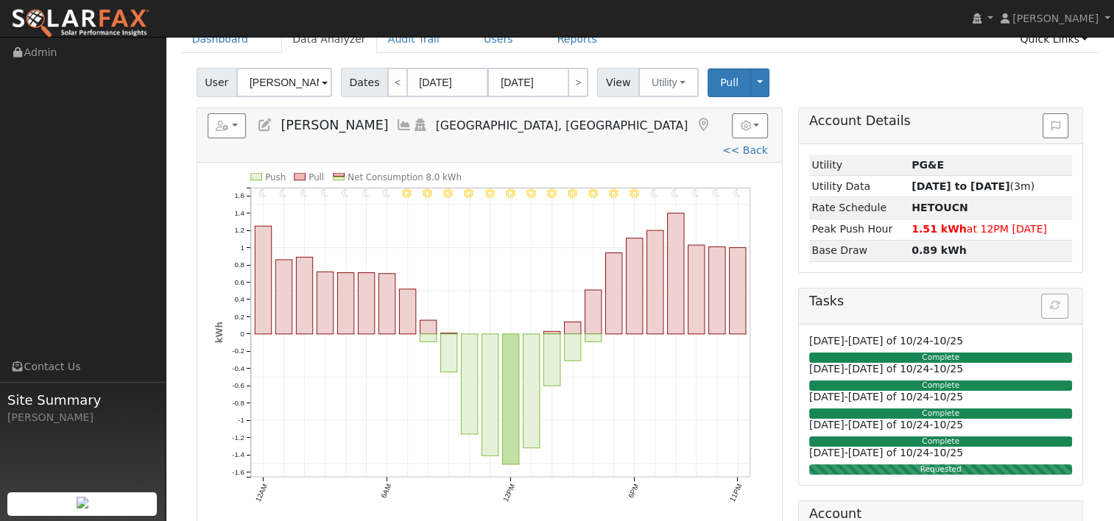
click at [723, 144] on link "<< Back" at bounding box center [746, 150] width 46 height 12
type input "10/01/2024"
type input "[DATE]"
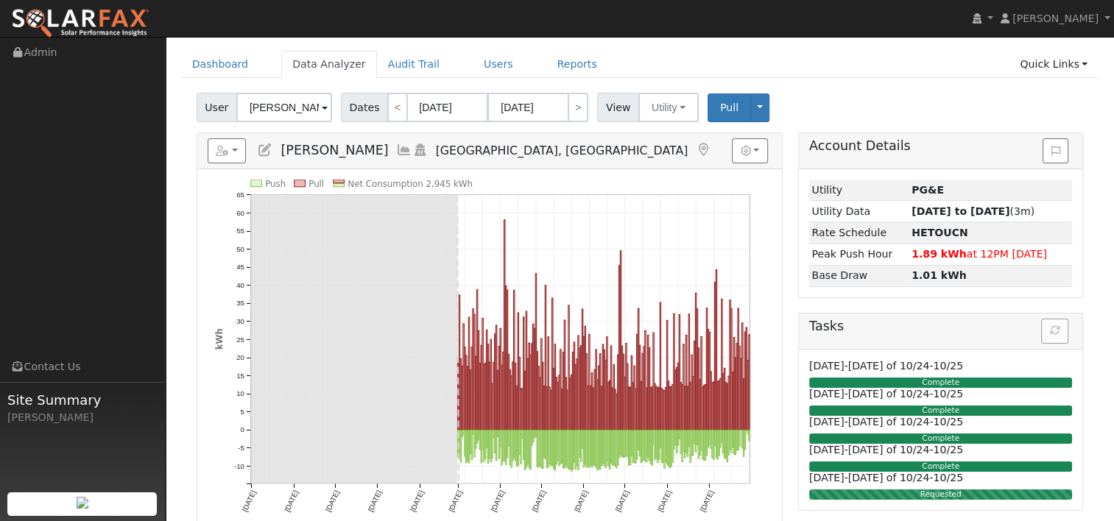
scroll to position [74, 0]
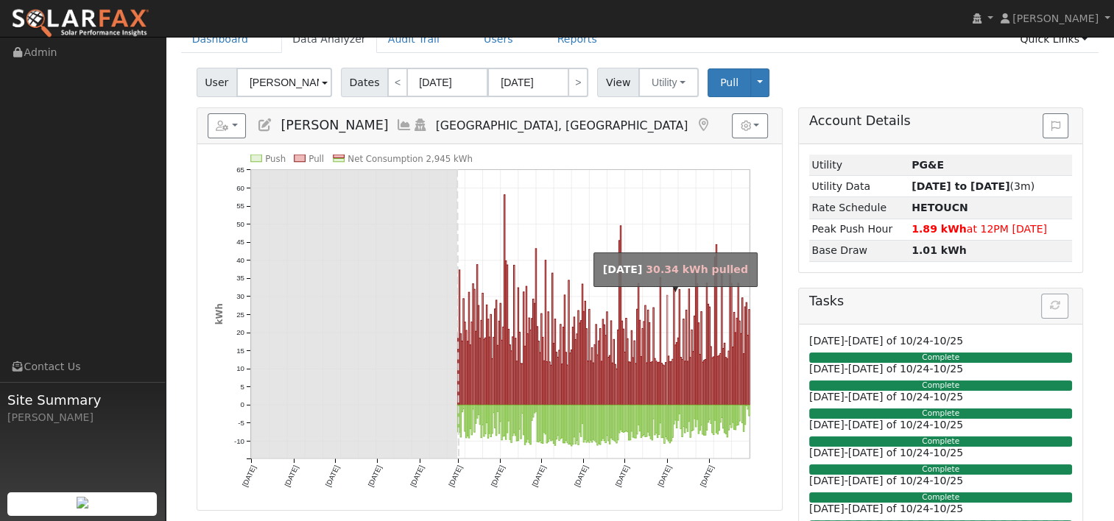
click at [667, 326] on rect "onclick=""" at bounding box center [667, 350] width 1 height 110
type input "[DATE]"
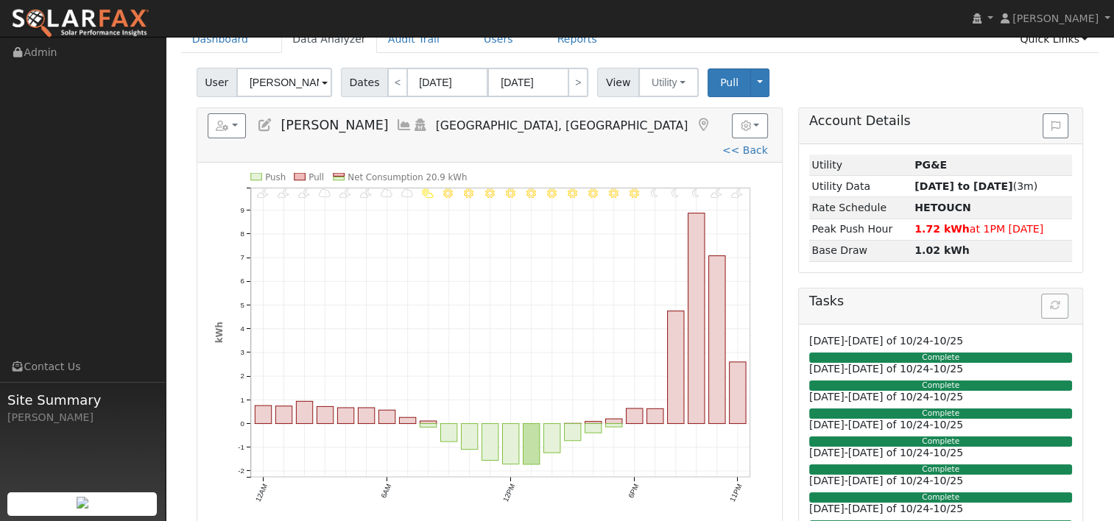
click at [723, 144] on link "<< Back" at bounding box center [746, 150] width 46 height 12
type input "10/01/2024"
type input "[DATE]"
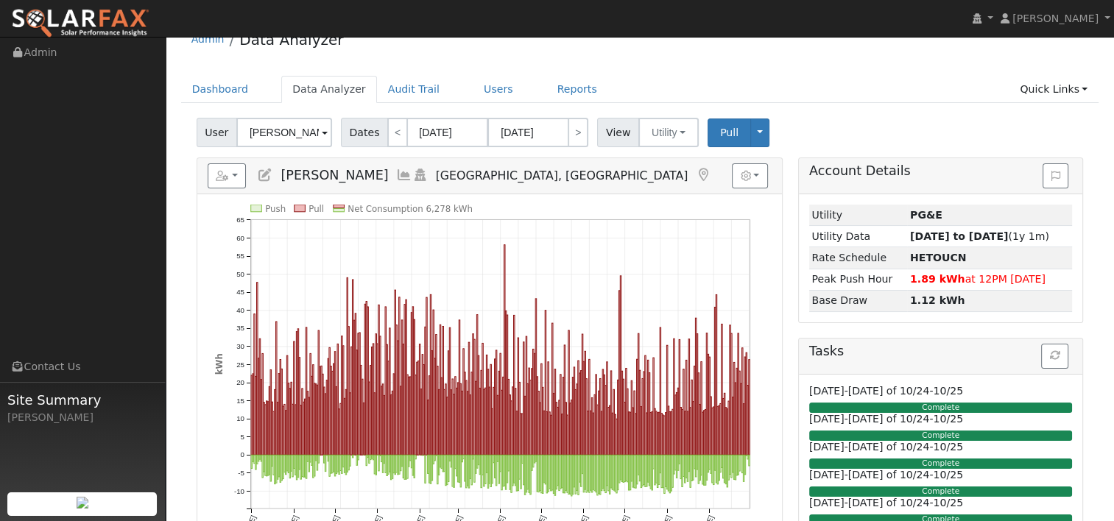
scroll to position [0, 0]
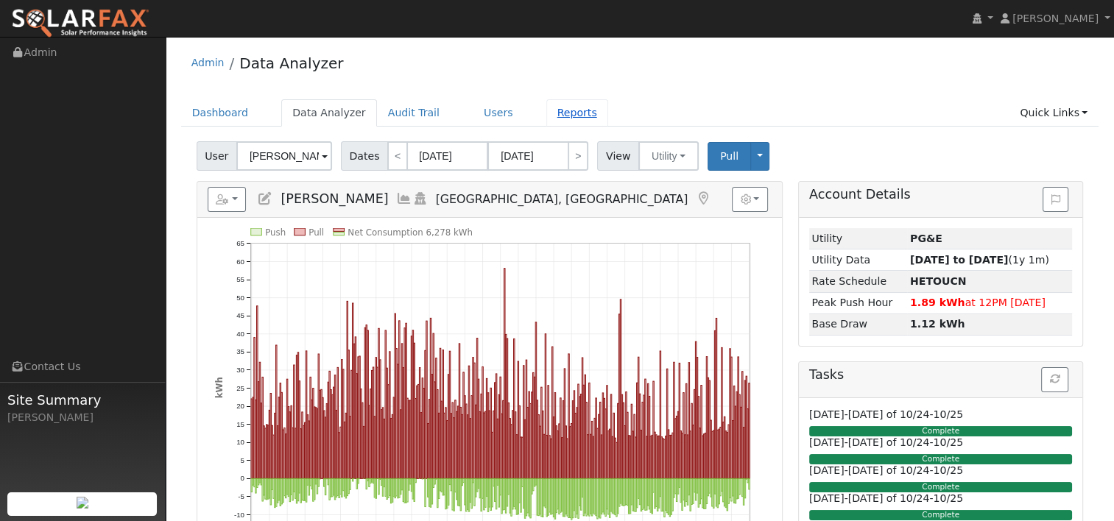
click at [546, 119] on link "Reports" at bounding box center [577, 112] width 62 height 27
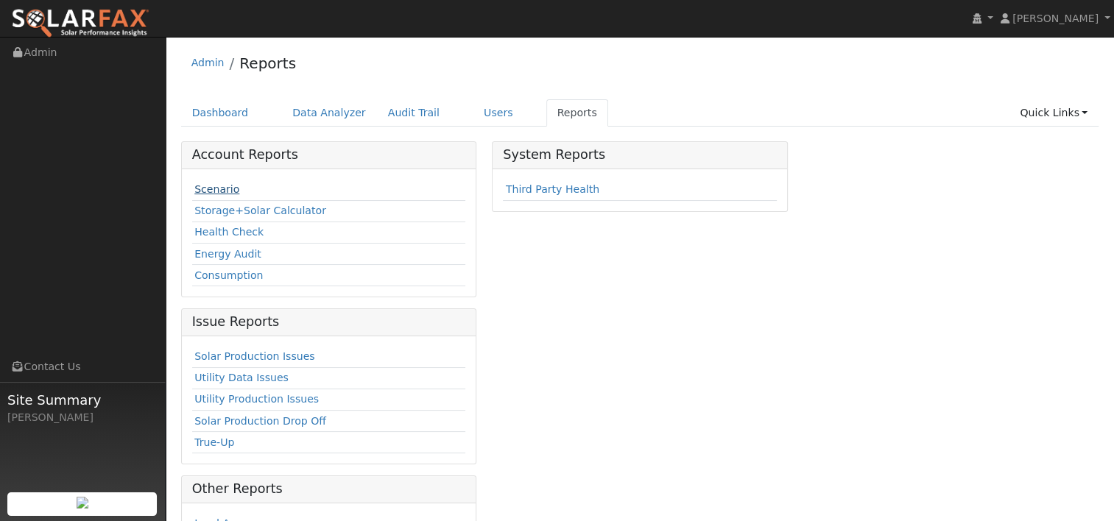
click at [222, 191] on link "Scenario" at bounding box center [216, 189] width 45 height 12
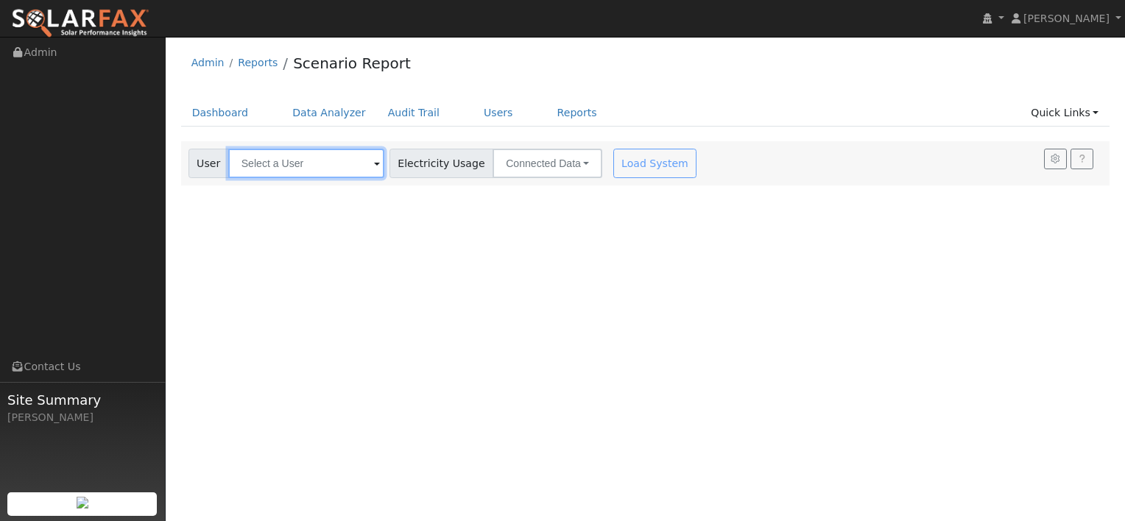
click at [327, 168] on input "text" at bounding box center [306, 163] width 156 height 29
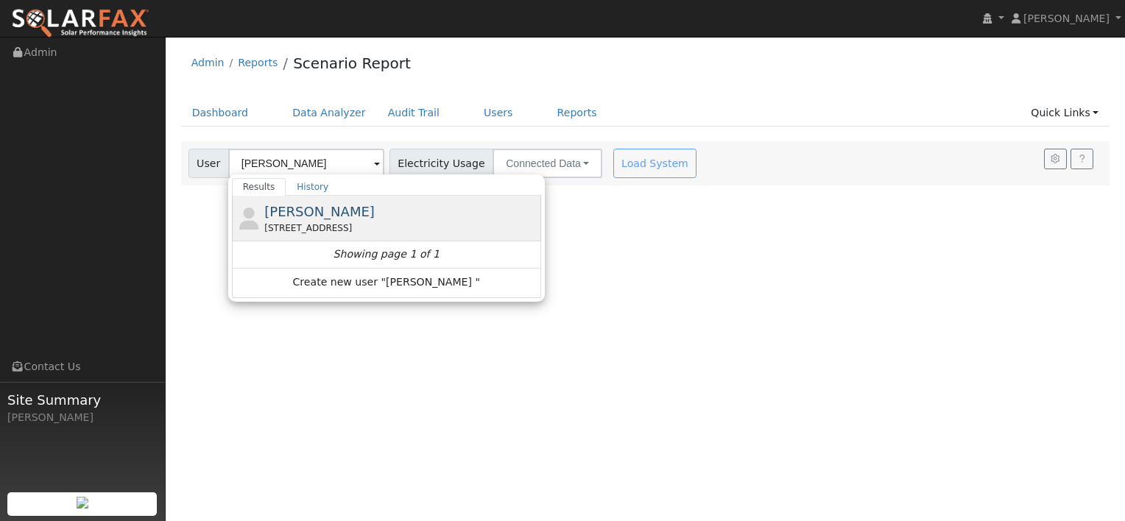
click at [323, 218] on span "[PERSON_NAME]" at bounding box center [319, 211] width 110 height 15
type input "[PERSON_NAME]"
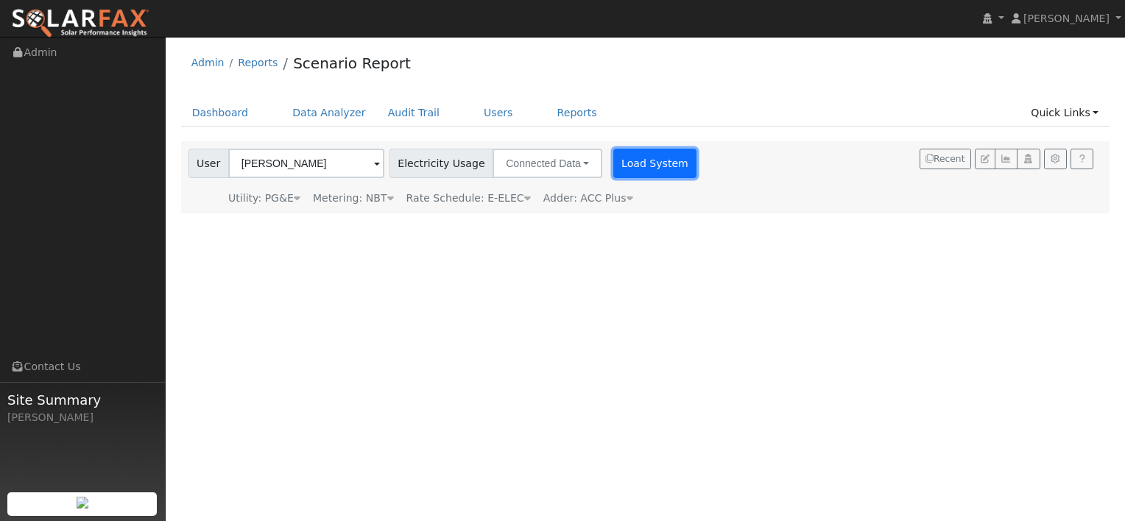
click at [618, 165] on button "Load System" at bounding box center [656, 163] width 84 height 29
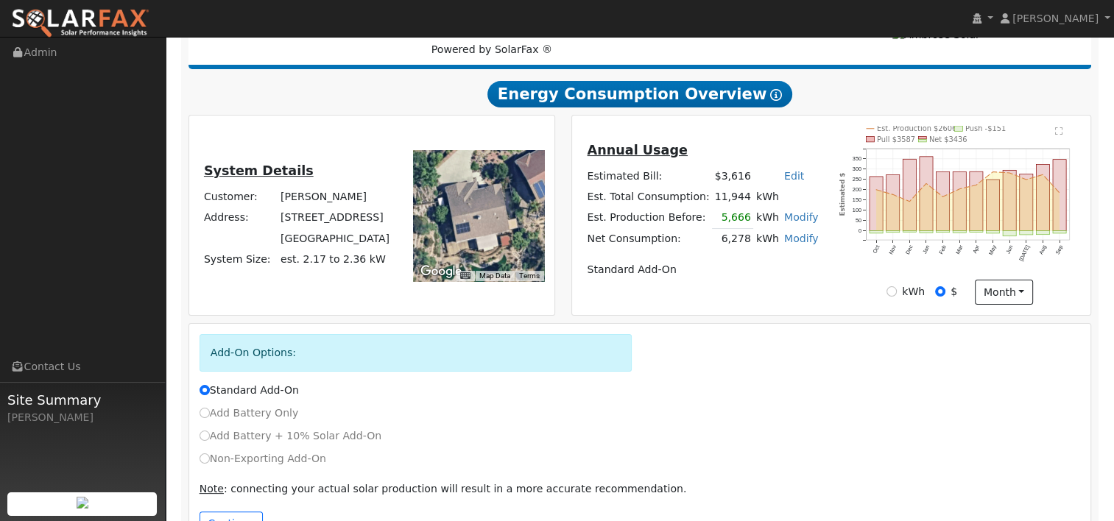
scroll to position [267, 0]
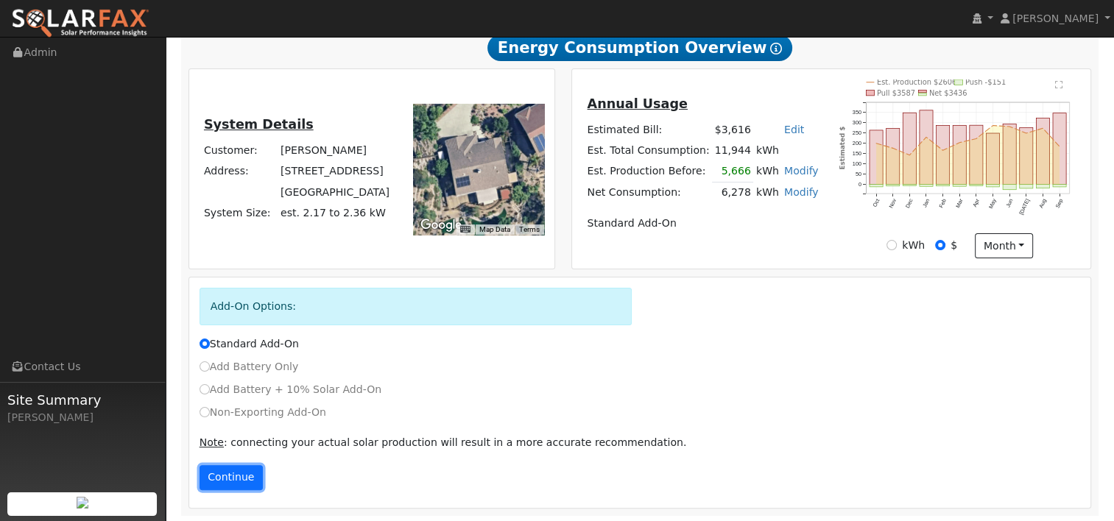
click at [235, 474] on button "Continue" at bounding box center [231, 477] width 63 height 25
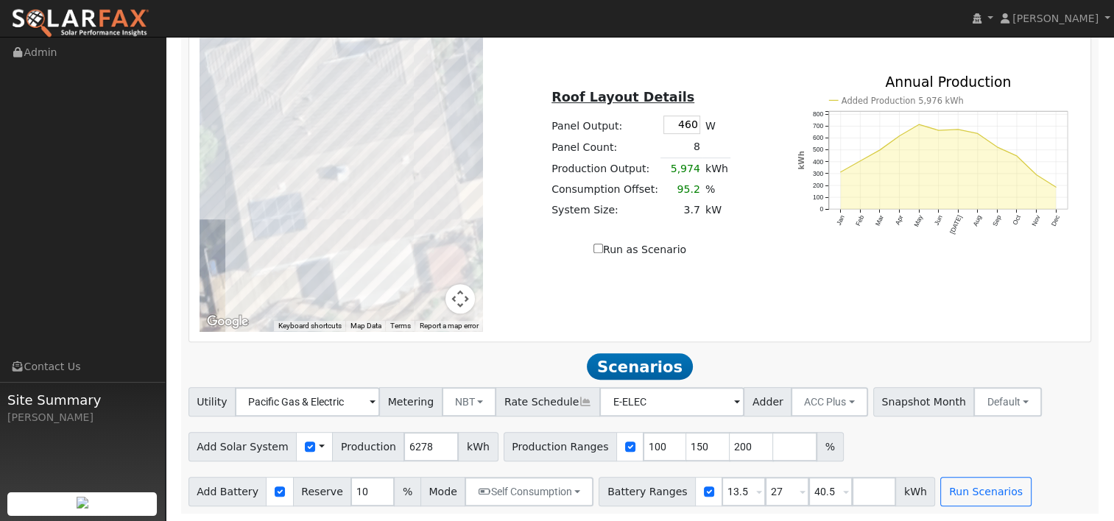
scroll to position [616, 0]
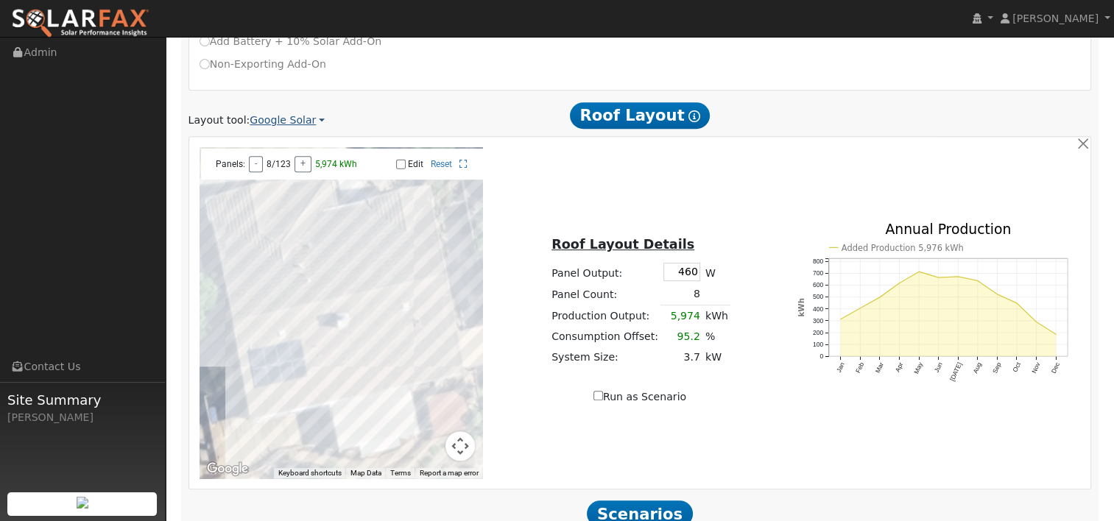
click at [303, 122] on link "Google Solar" at bounding box center [287, 120] width 75 height 15
click at [283, 187] on link "Aurora" at bounding box center [297, 187] width 102 height 21
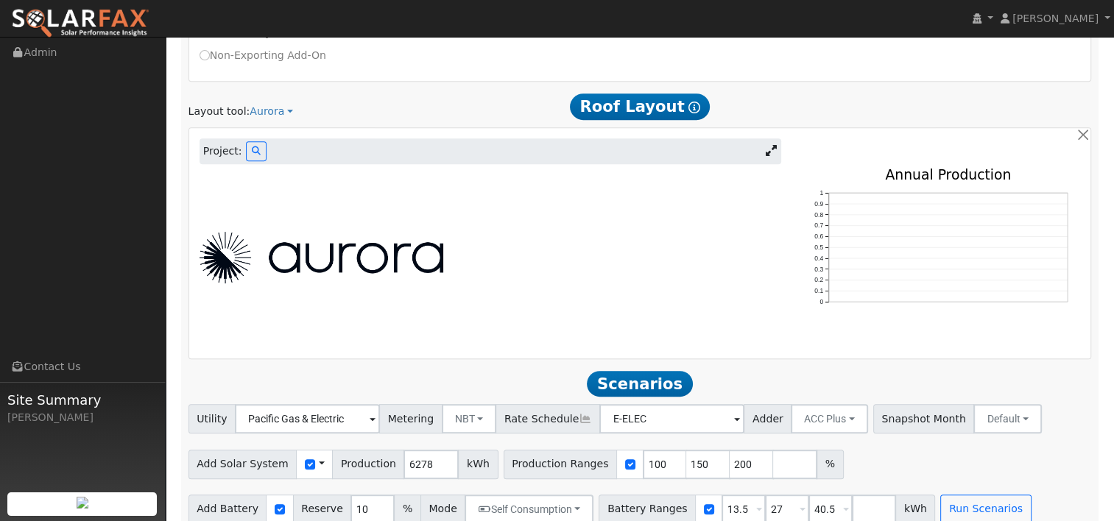
scroll to position [625, 0]
click at [254, 148] on icon at bounding box center [256, 151] width 9 height 9
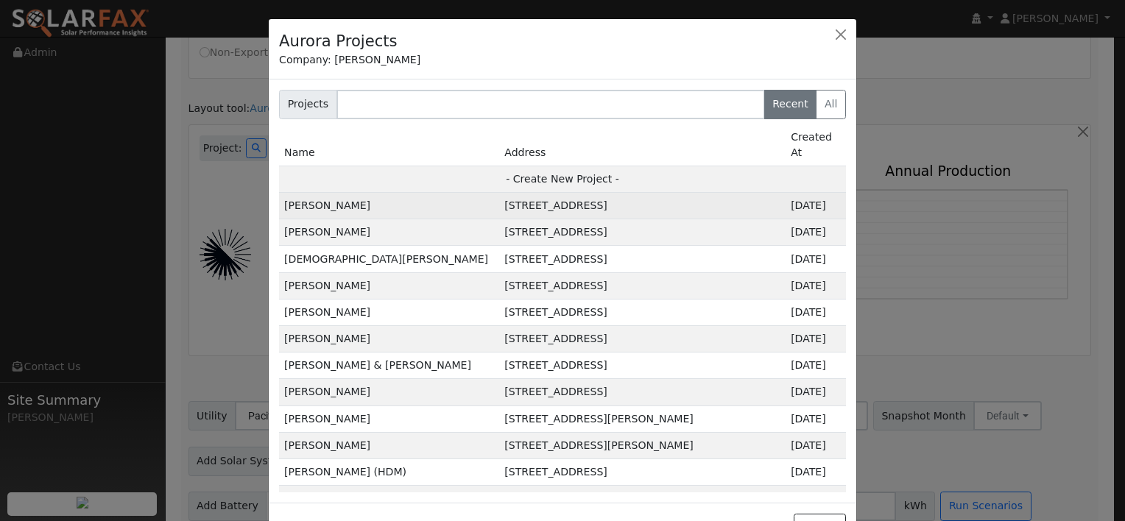
click at [323, 193] on td "[PERSON_NAME]" at bounding box center [389, 206] width 220 height 27
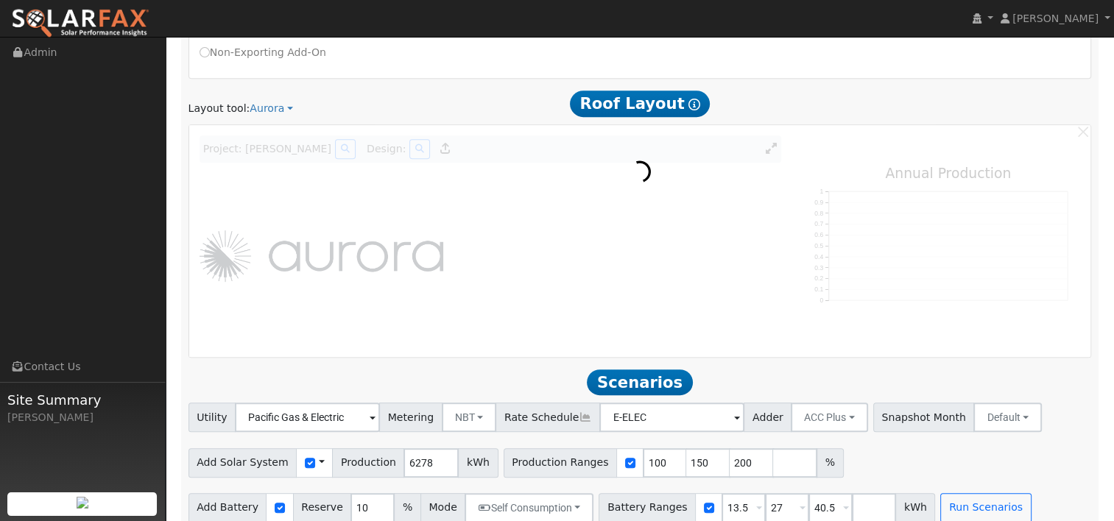
scroll to position [630, 0]
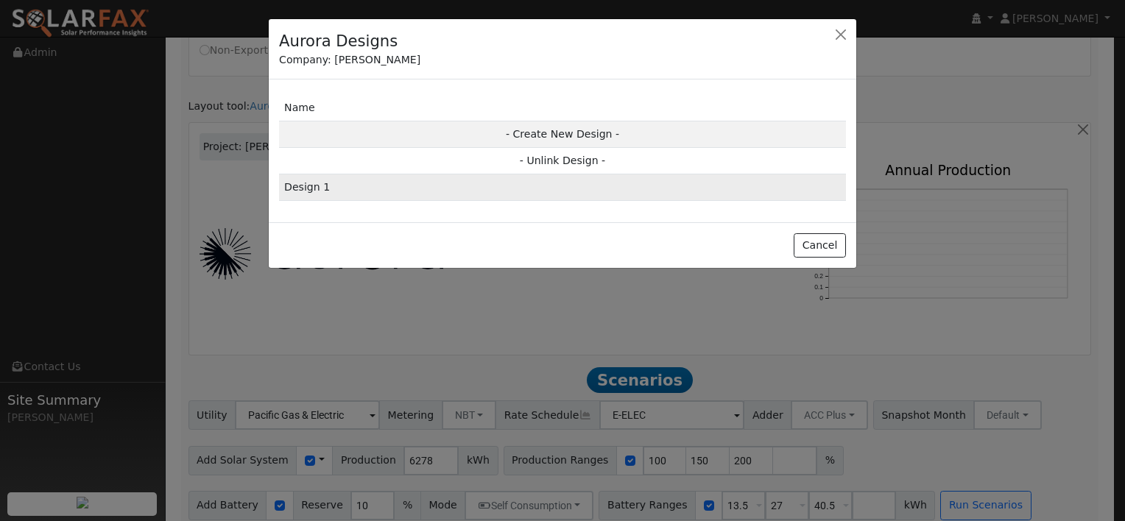
click at [314, 189] on td "Design 1" at bounding box center [562, 188] width 567 height 27
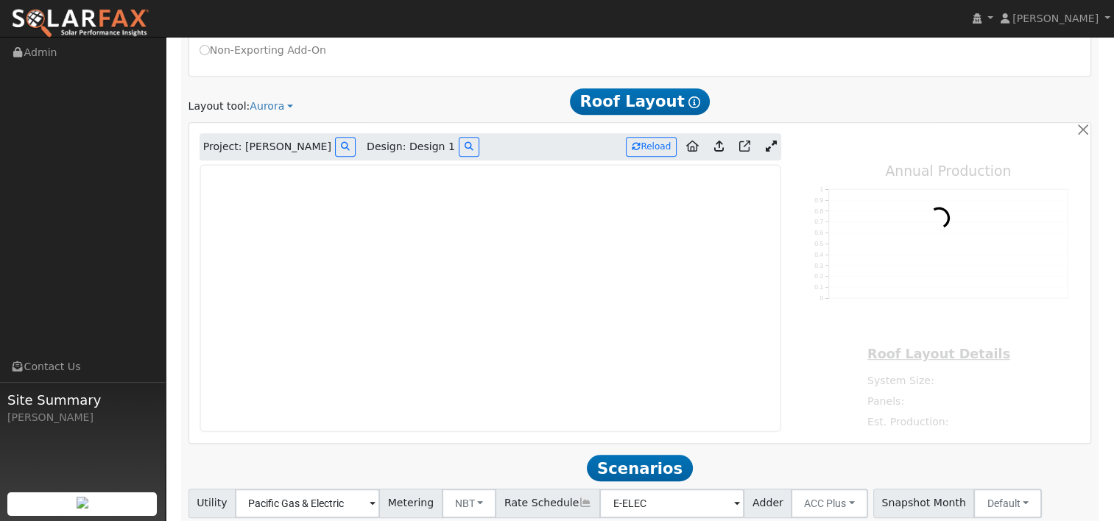
type input "6518"
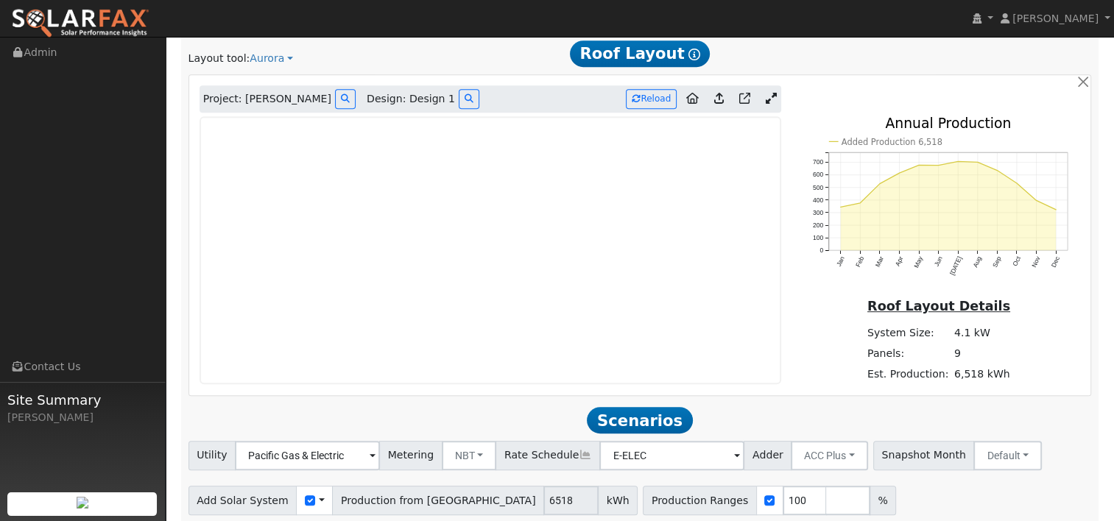
scroll to position [731, 0]
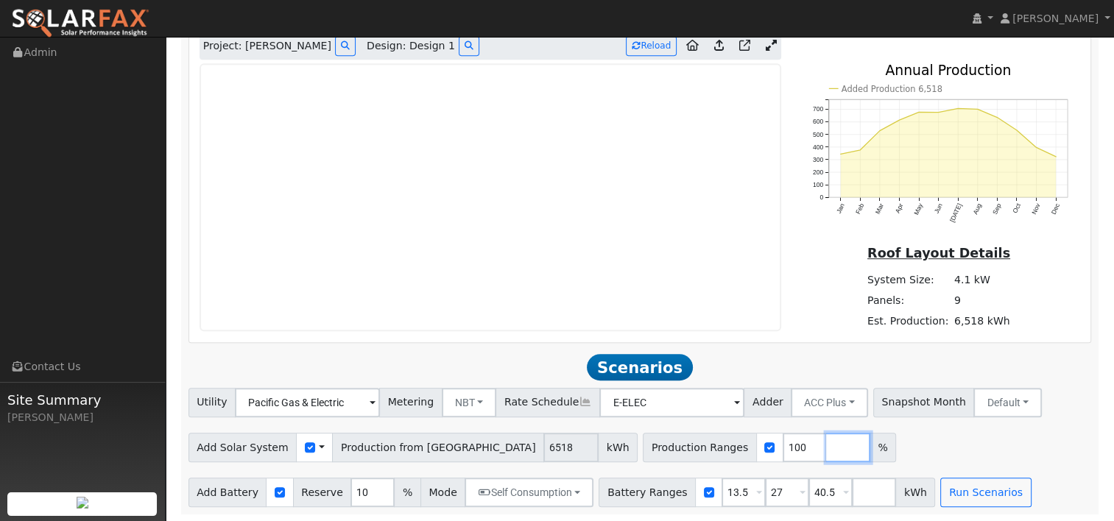
click at [826, 454] on input "number" at bounding box center [848, 447] width 44 height 29
type input "125"
click at [870, 440] on input "number" at bounding box center [892, 447] width 44 height 29
type input "150"
click at [901, 440] on div "Add Solar System Use CSV Data Production from [GEOGRAPHIC_DATA] 6518 kWh Produc…" at bounding box center [640, 445] width 909 height 35
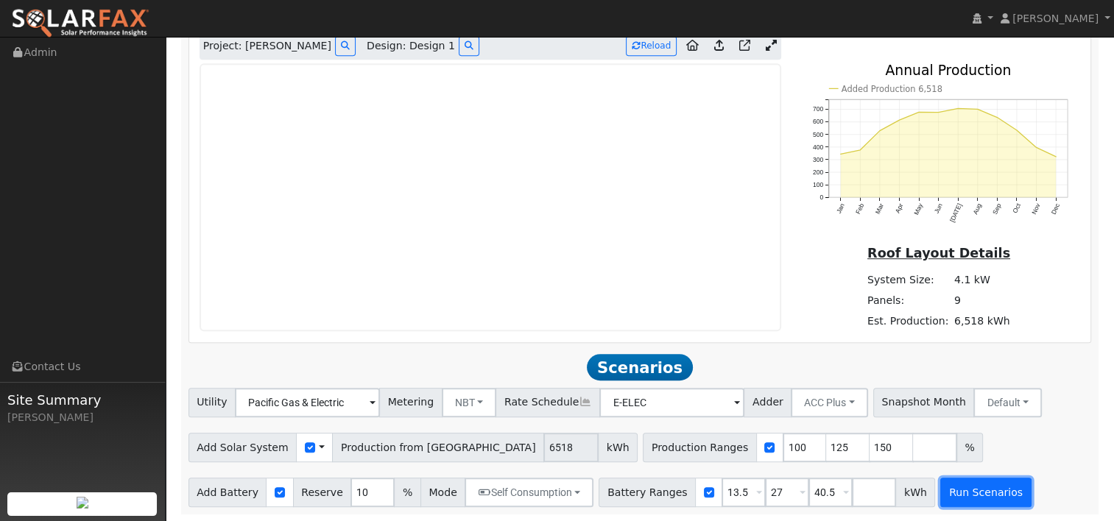
click at [959, 496] on button "Run Scenarios" at bounding box center [986, 492] width 91 height 29
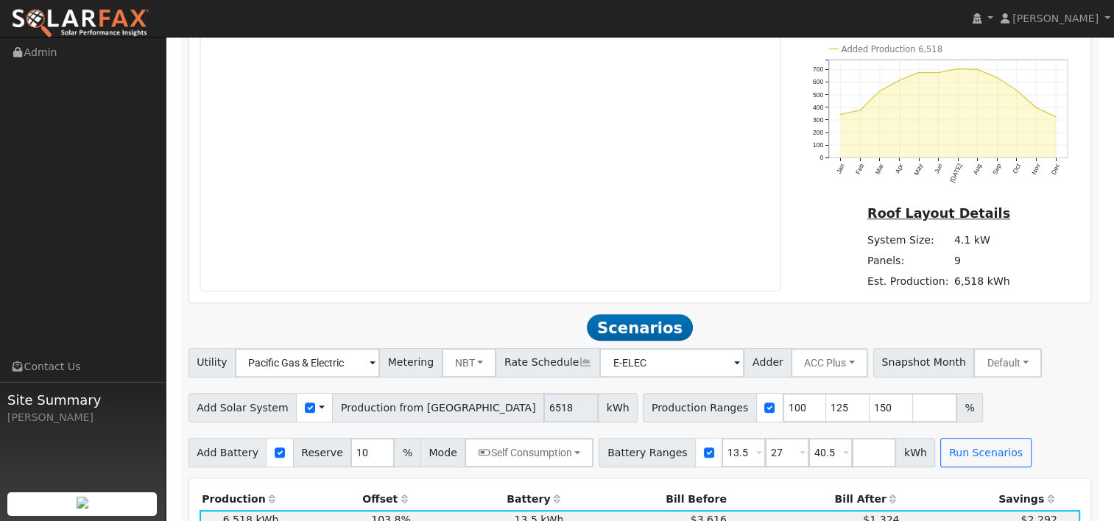
scroll to position [735, 0]
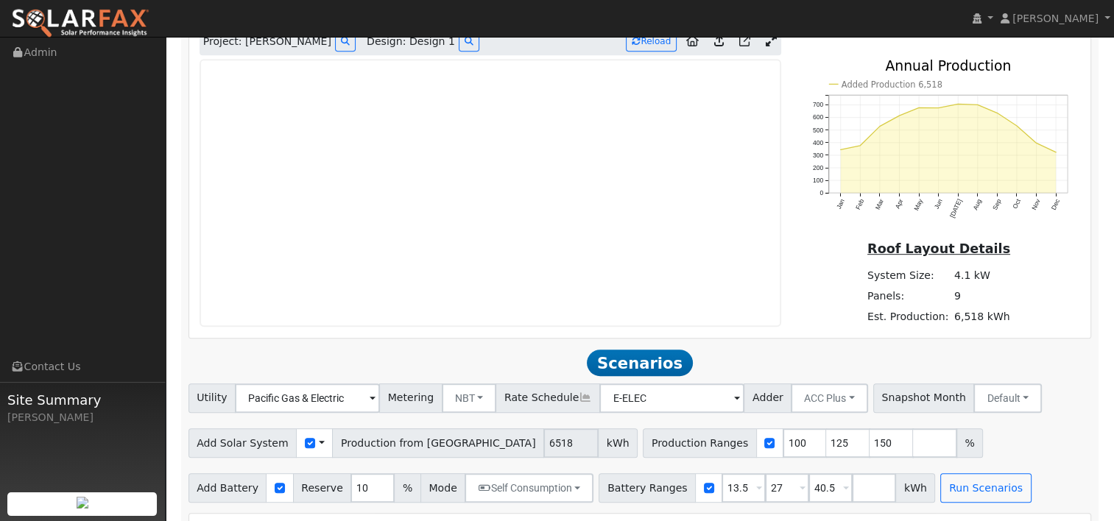
click at [771, 47] on link at bounding box center [770, 42] width 21 height 22
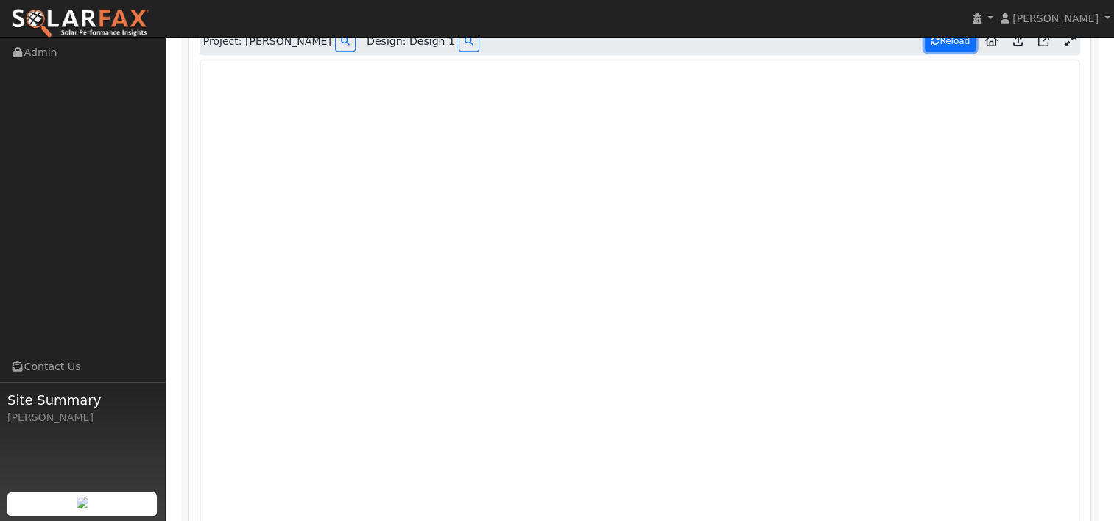
click at [953, 38] on button "Reload" at bounding box center [950, 42] width 51 height 20
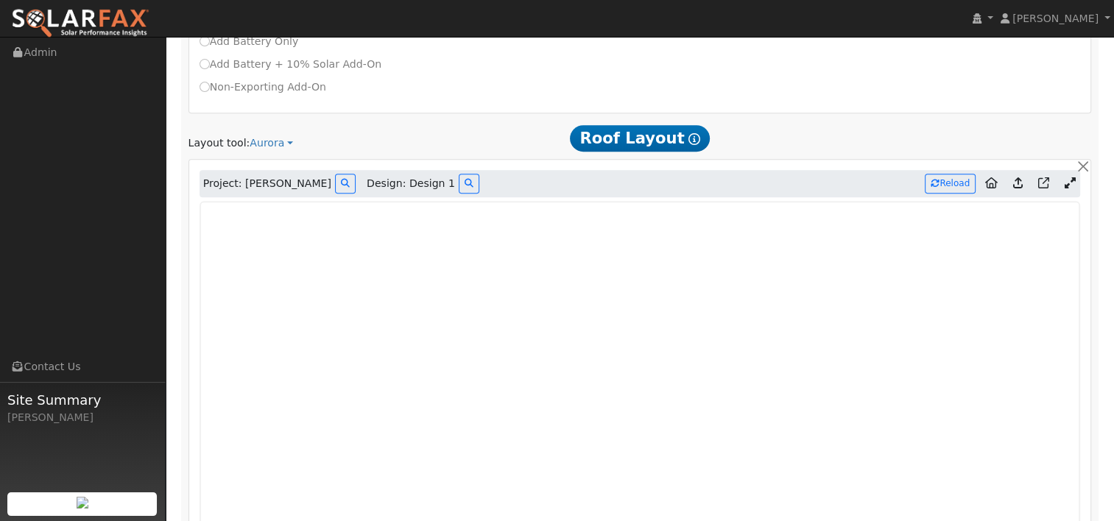
scroll to position [553, 0]
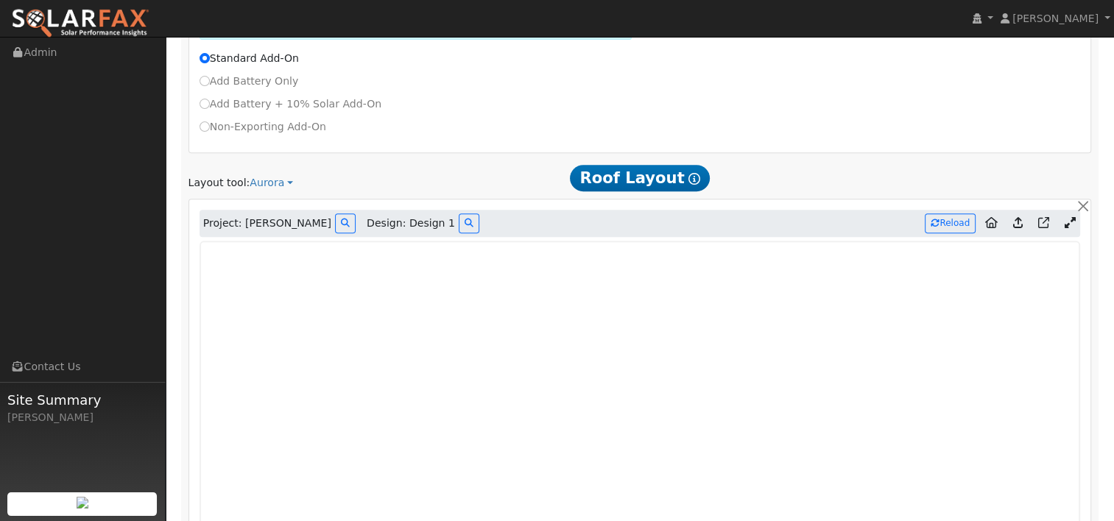
click at [1017, 220] on icon at bounding box center [1018, 222] width 10 height 11
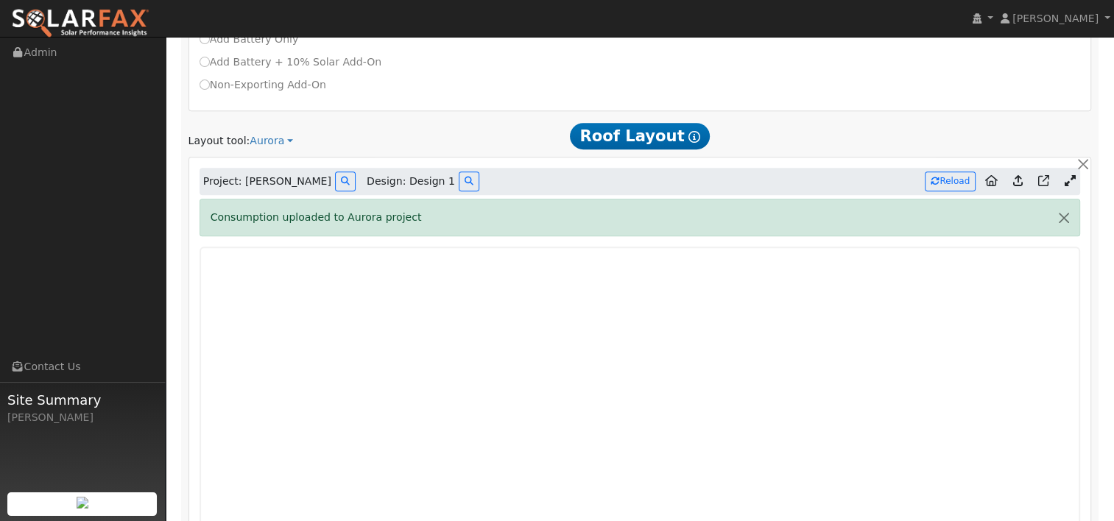
scroll to position [627, 0]
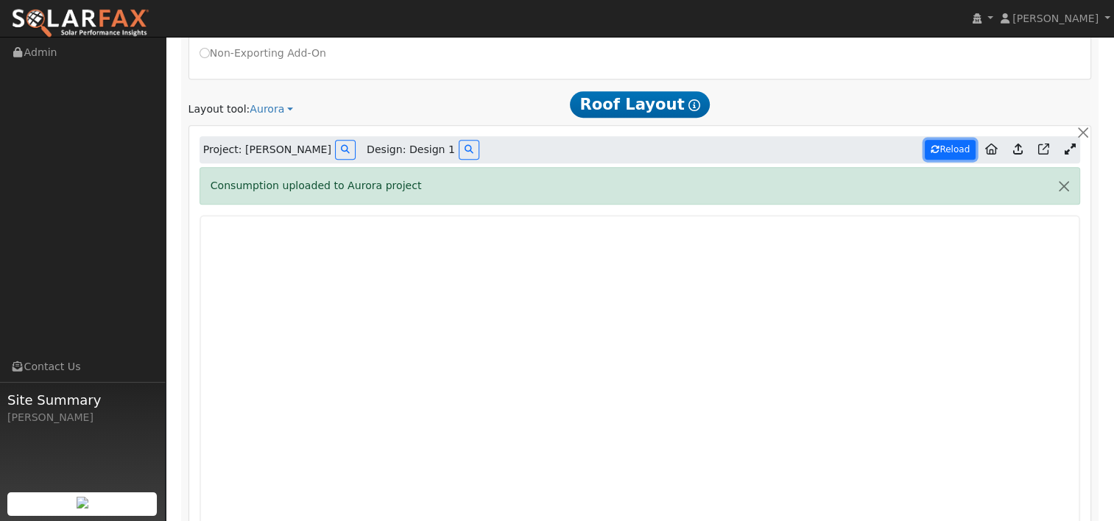
click at [943, 143] on button "Reload" at bounding box center [950, 150] width 51 height 20
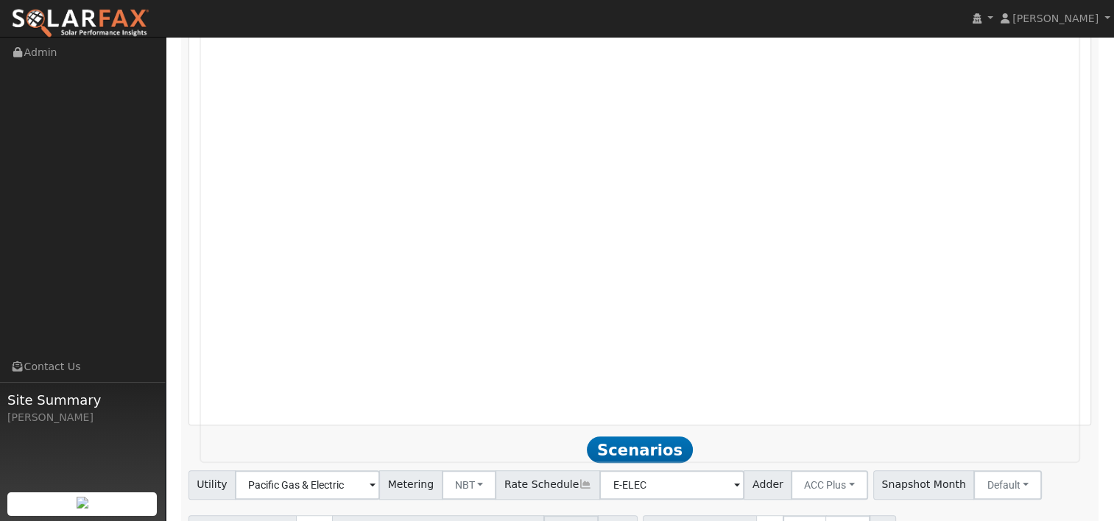
scroll to position [804, 0]
